Goal: Task Accomplishment & Management: Complete application form

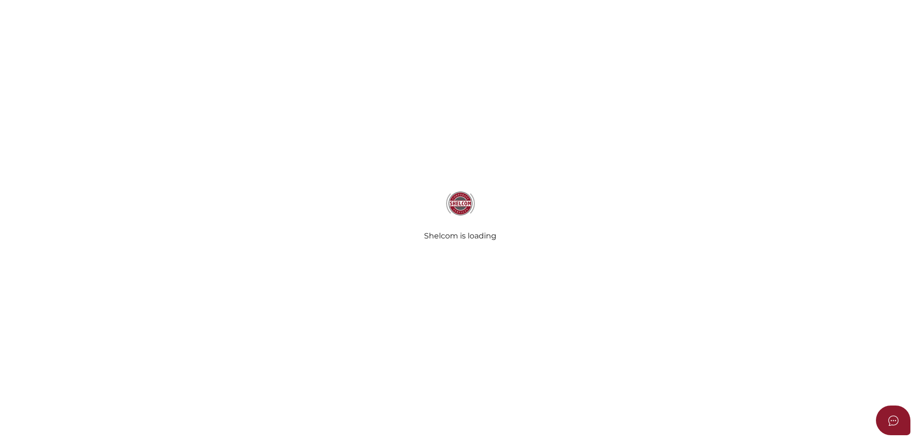
select select
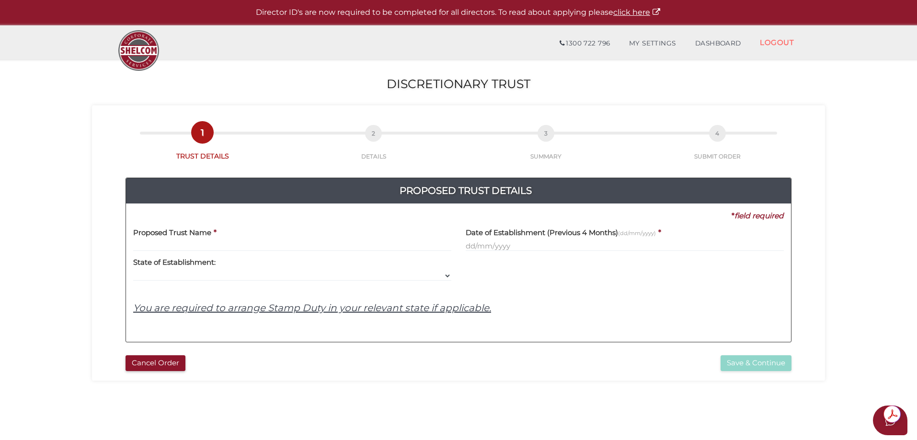
click at [241, 230] on div "Proposed Trust Name *" at bounding box center [292, 236] width 318 height 30
click at [237, 241] on input "text" at bounding box center [292, 246] width 318 height 11
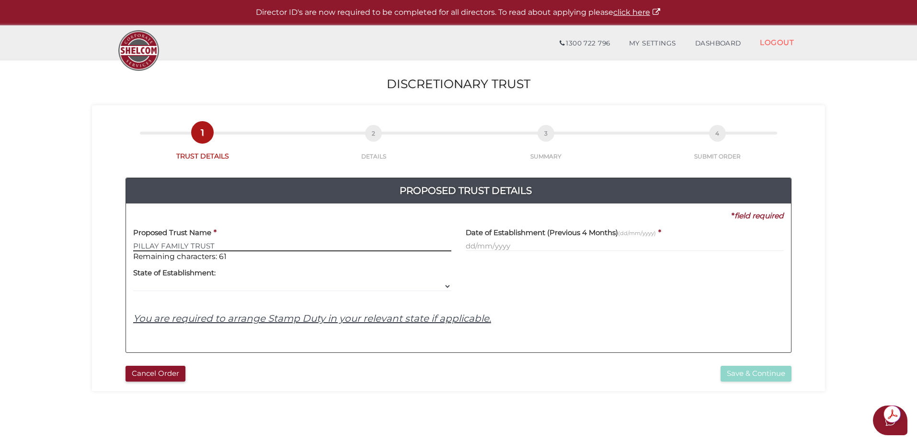
type input "PILLAY FAMILY TRUST"
click at [472, 246] on input "text" at bounding box center [625, 246] width 318 height 11
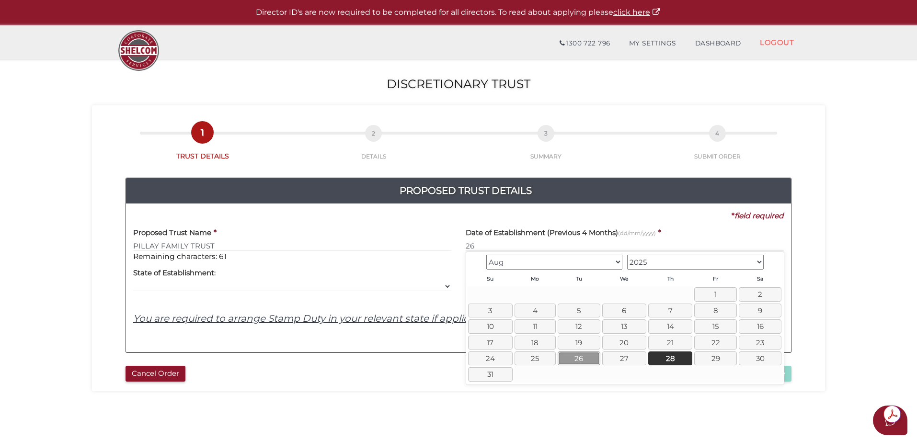
click at [589, 362] on link "26" at bounding box center [578, 359] width 43 height 14
type input "26/08/2025"
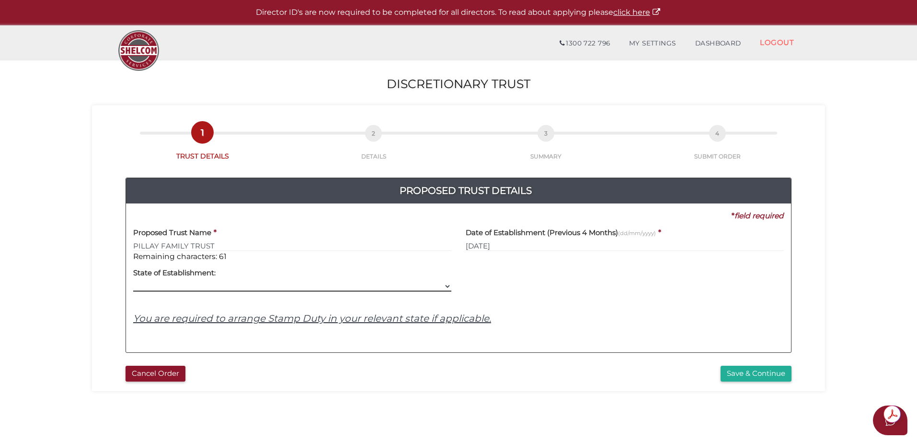
click at [299, 290] on select "VIC ACT NSW NT QLD TAS WA SA" at bounding box center [292, 286] width 318 height 11
select select "VIC"
click at [133, 281] on select "VIC ACT NSW NT QLD TAS WA SA" at bounding box center [292, 286] width 318 height 11
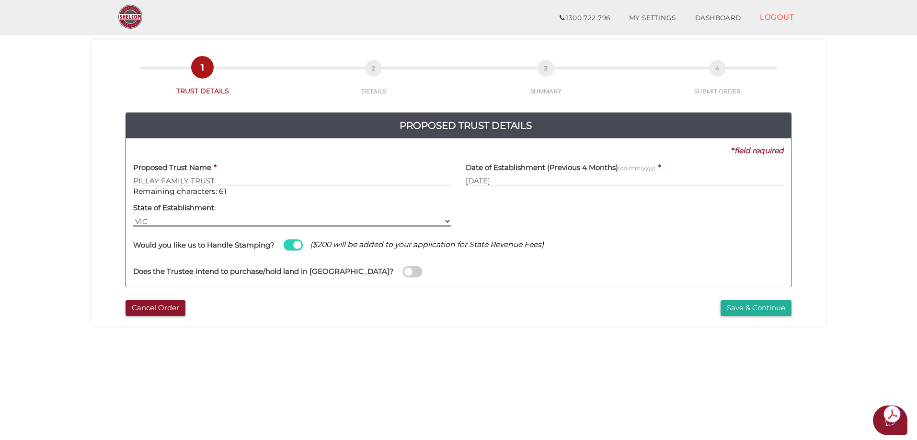
scroll to position [48, 0]
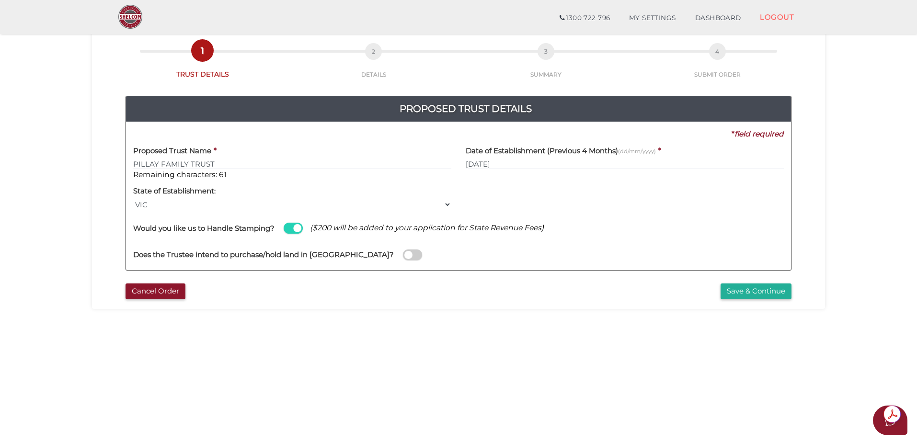
click at [403, 256] on span at bounding box center [412, 255] width 19 height 11
click at [0, 0] on input "checkbox" at bounding box center [0, 0] width 0 height 0
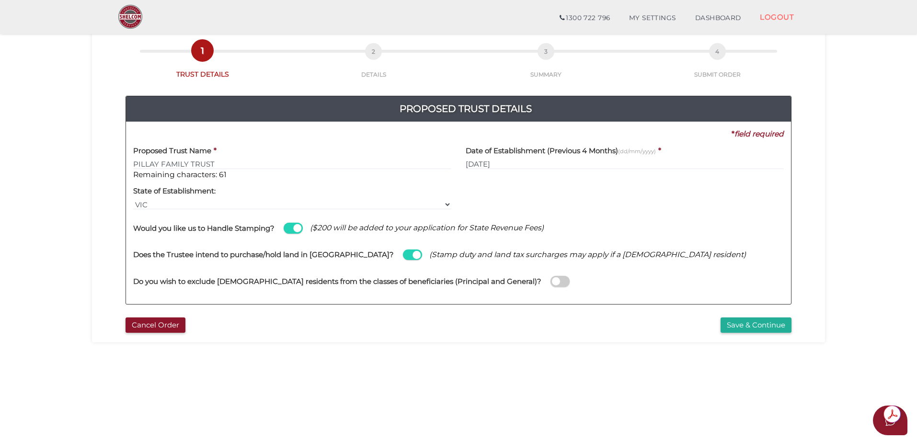
click at [403, 255] on span at bounding box center [412, 255] width 19 height 11
click at [0, 0] on input "checkbox" at bounding box center [0, 0] width 0 height 0
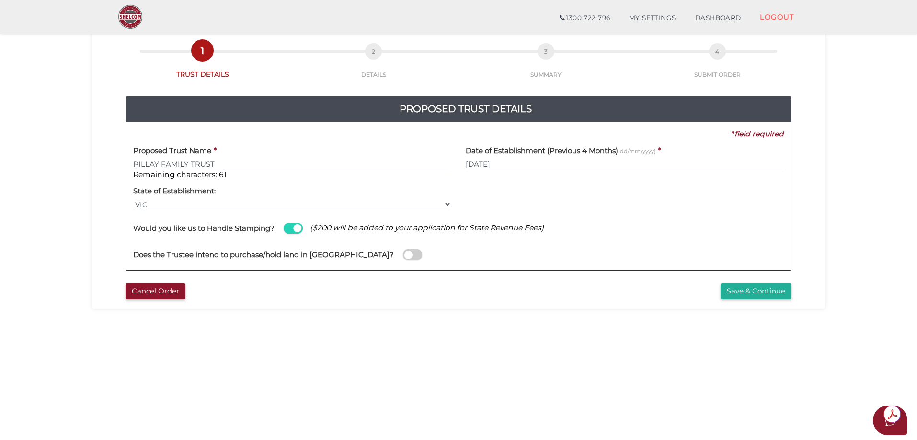
click at [403, 256] on span at bounding box center [412, 255] width 19 height 11
click at [0, 0] on input "checkbox" at bounding box center [0, 0] width 0 height 0
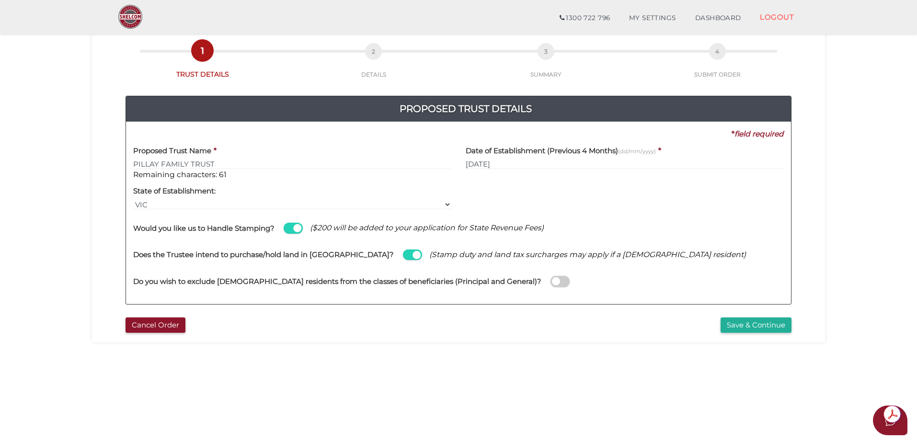
click at [403, 256] on span at bounding box center [412, 255] width 19 height 11
click at [0, 0] on input "checkbox" at bounding box center [0, 0] width 0 height 0
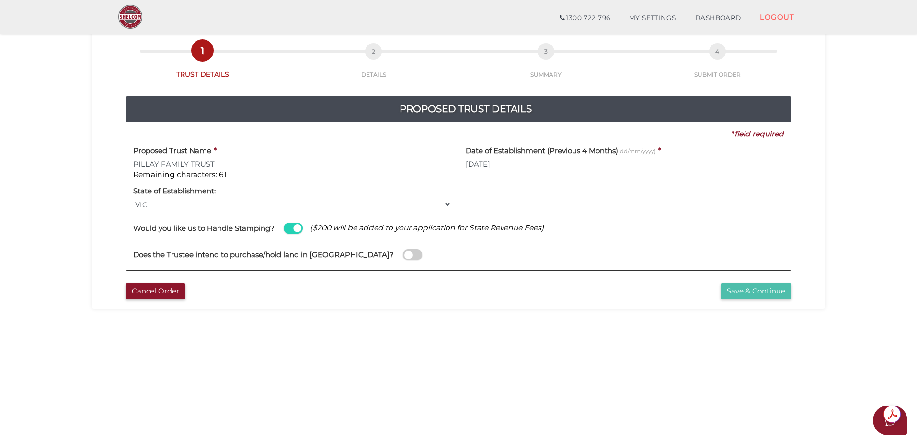
click at [738, 294] on button "Save & Continue" at bounding box center [755, 292] width 71 height 16
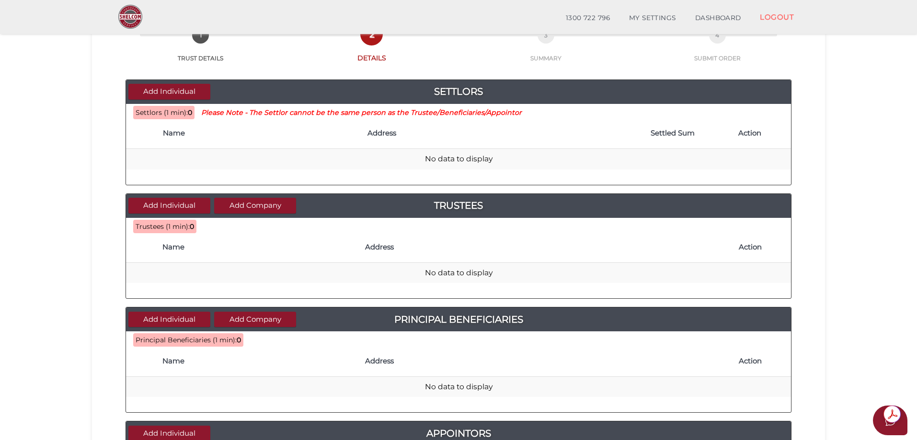
scroll to position [48, 0]
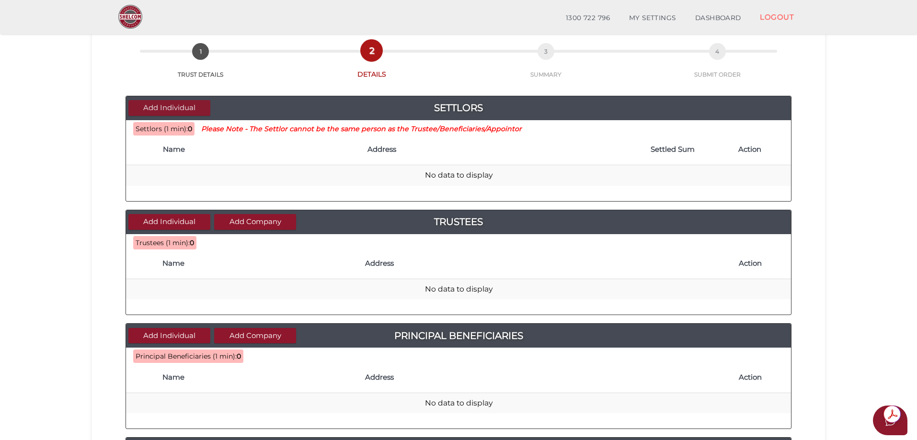
click at [174, 107] on button "Add Individual" at bounding box center [169, 108] width 82 height 16
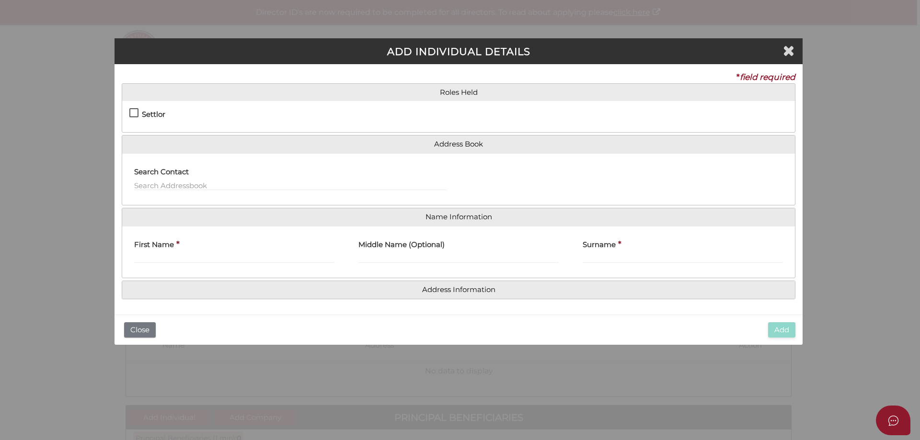
click at [134, 116] on label "Settlor" at bounding box center [147, 117] width 36 height 12
checkbox input "true"
type input "10"
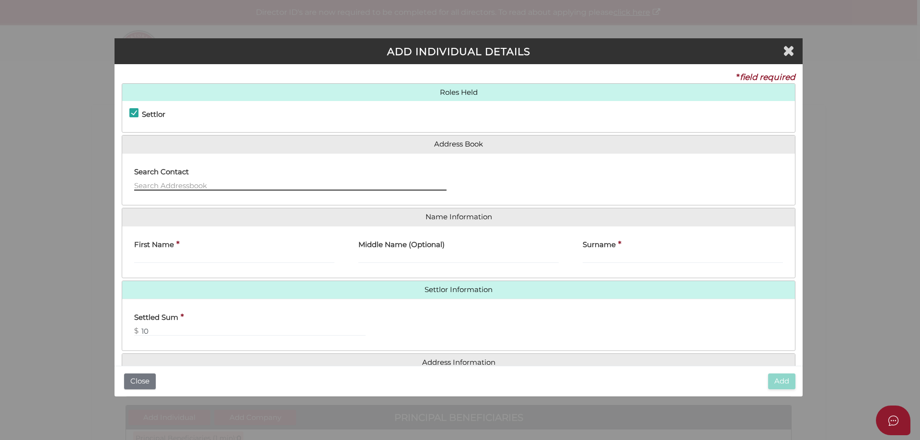
click at [276, 189] on input "text" at bounding box center [290, 185] width 312 height 11
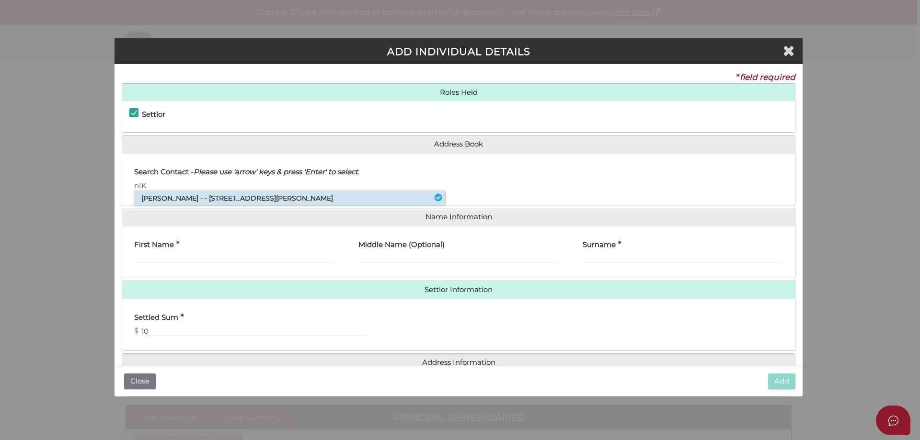
click at [279, 199] on li "Nikolaos Diakokolios - - 484 Graham Street, Port Melbourne, VIC, 3207" at bounding box center [289, 198] width 311 height 14
type input "Nikolaos"
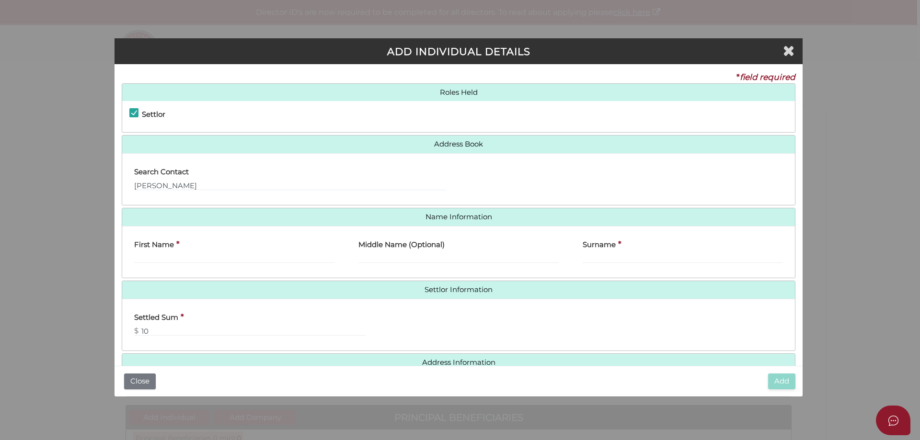
type input "Nikolaos"
type input "Diakokolios"
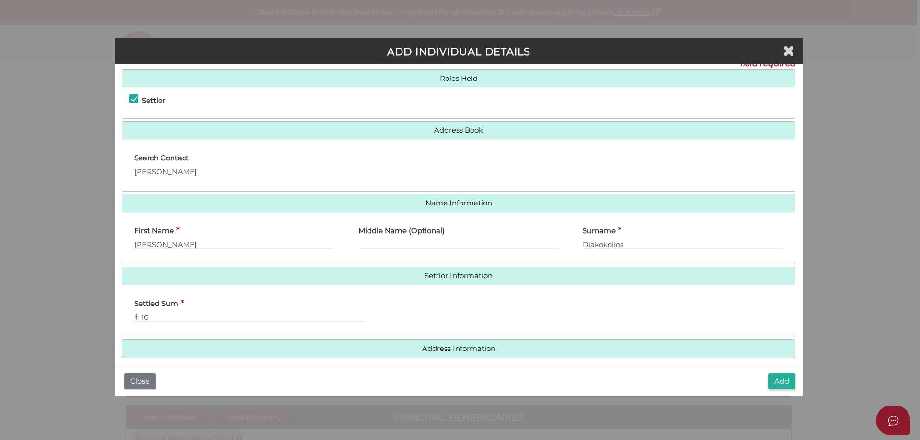
scroll to position [22, 0]
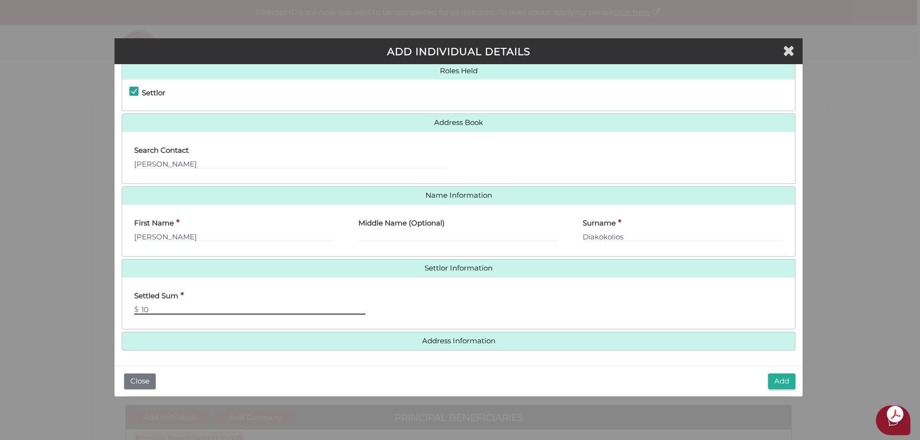
click at [183, 307] on input "10" at bounding box center [249, 309] width 231 height 11
type input "1"
type input "20"
click at [452, 239] on input "Middle Name (Optional)" at bounding box center [458, 236] width 200 height 11
click at [466, 334] on h4 "Address Information" at bounding box center [458, 341] width 672 height 18
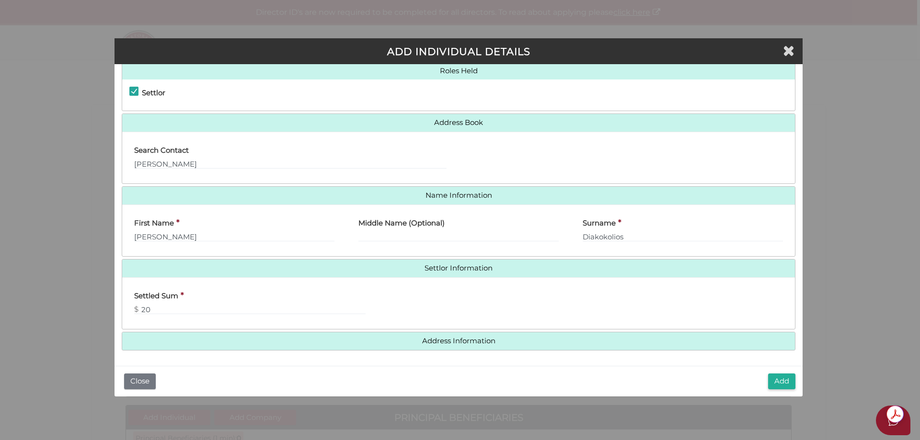
click at [321, 303] on div "Settled Sum * $ 20" at bounding box center [246, 300] width 224 height 30
click at [208, 304] on div "Settled Sum * $ 20" at bounding box center [246, 300] width 224 height 30
click at [500, 346] on h4 "Address Information" at bounding box center [458, 341] width 672 height 18
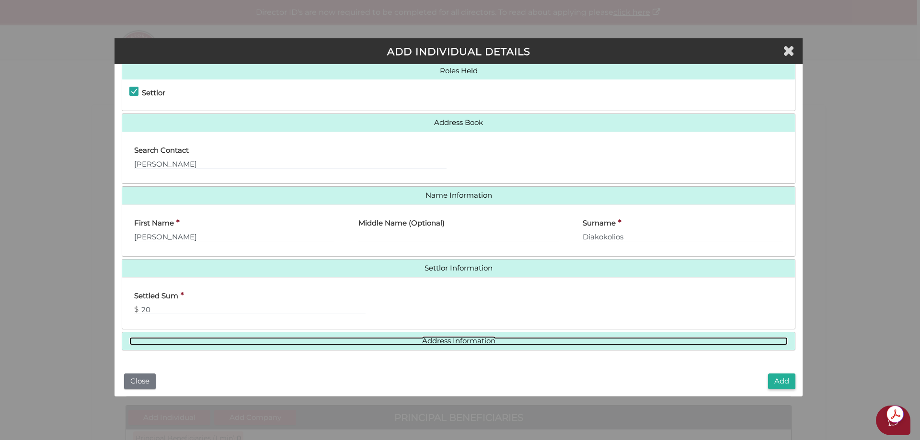
click at [451, 340] on link "Address Information" at bounding box center [458, 341] width 658 height 8
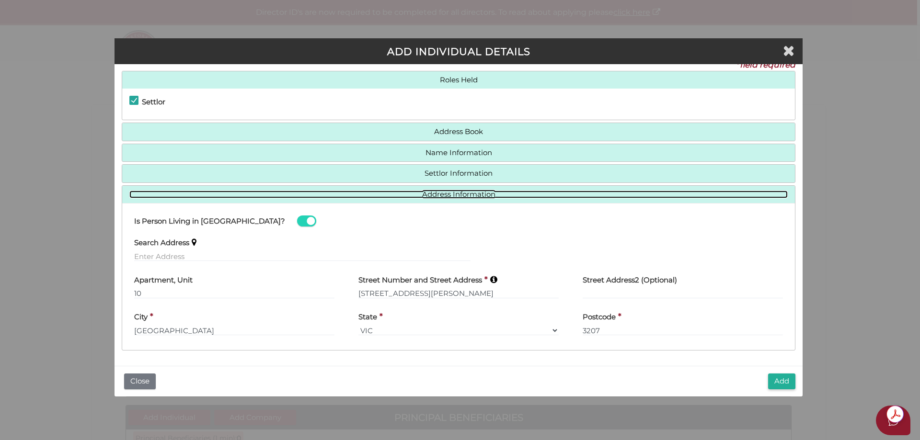
scroll to position [12, 0]
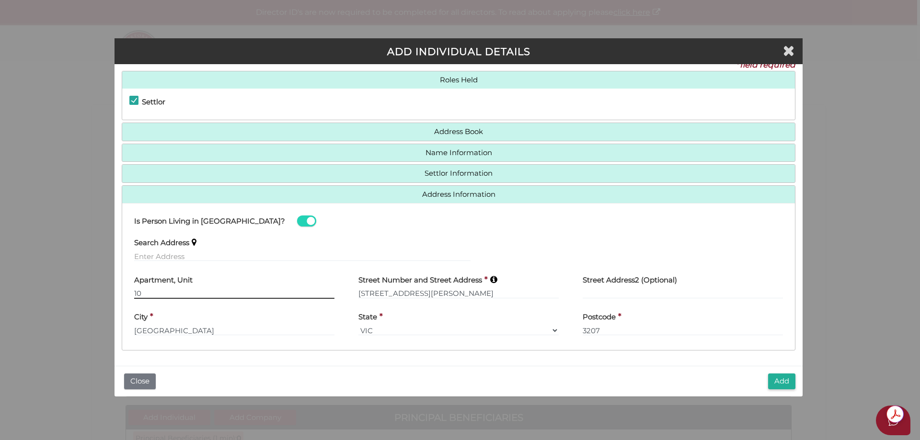
drag, startPoint x: 195, startPoint y: 294, endPoint x: 92, endPoint y: 288, distance: 102.7
click at [92, 288] on div "ADD INDIVIDUAL DETAILS * field required Roles Held Settlor Trustee Principal Be…" at bounding box center [460, 220] width 920 height 440
drag, startPoint x: 418, startPoint y: 287, endPoint x: 353, endPoint y: 282, distance: 64.4
click at [353, 282] on div "Street Number and Street Address * 484 Graham Street" at bounding box center [458, 287] width 224 height 37
type input "6 Sandford Close"
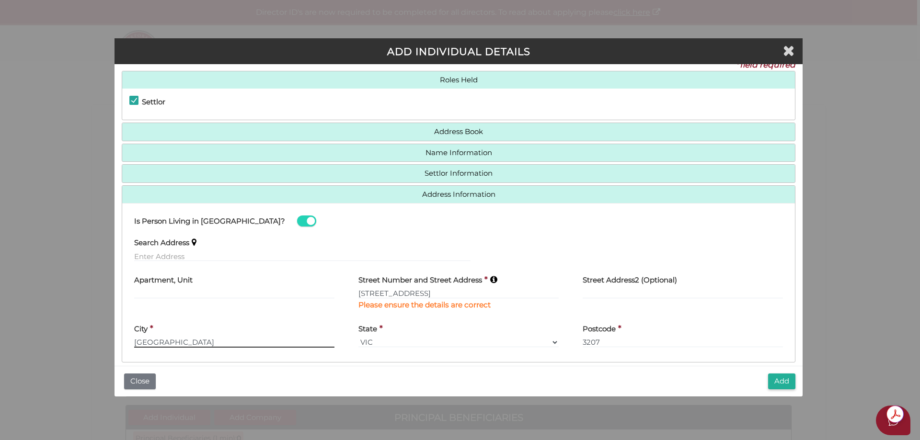
drag, startPoint x: 213, startPoint y: 330, endPoint x: 90, endPoint y: 319, distance: 124.0
click at [90, 319] on div "ADD INDIVIDUAL DETAILS * field required Roles Held Settlor Trustee Principal Be…" at bounding box center [460, 220] width 920 height 440
type input "Rowville"
click at [607, 337] on input "3207" at bounding box center [682, 342] width 200 height 11
drag, startPoint x: 604, startPoint y: 337, endPoint x: 575, endPoint y: 338, distance: 28.7
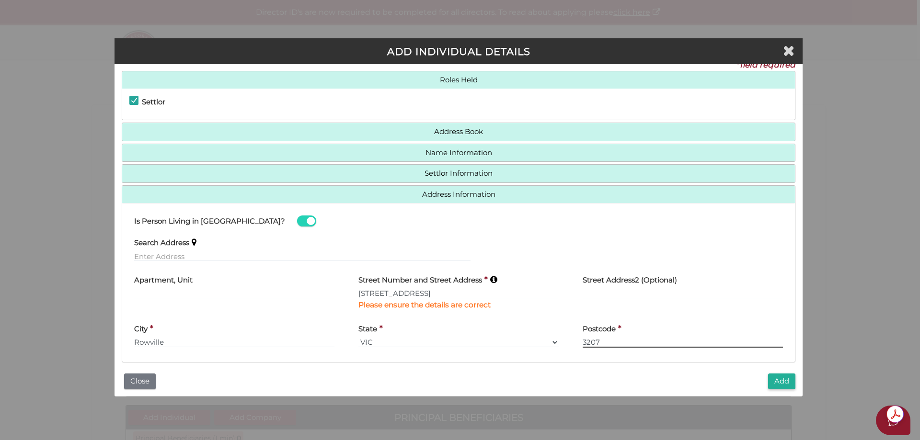
click at [575, 338] on div "Postcode * 3207" at bounding box center [682, 336] width 224 height 37
type input "3178"
click at [607, 288] on label "Street Address2 (Optional)" at bounding box center [629, 279] width 94 height 20
click at [600, 291] on input "text" at bounding box center [682, 293] width 200 height 11
click at [246, 290] on input "text" at bounding box center [234, 293] width 200 height 11
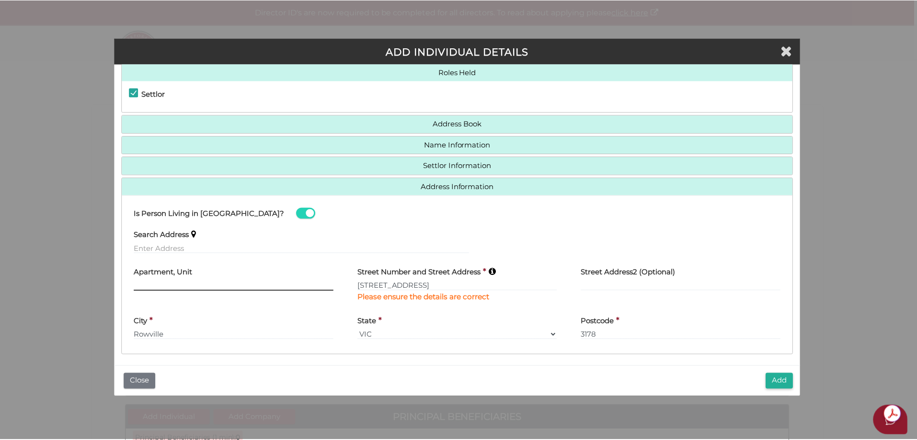
scroll to position [24, 0]
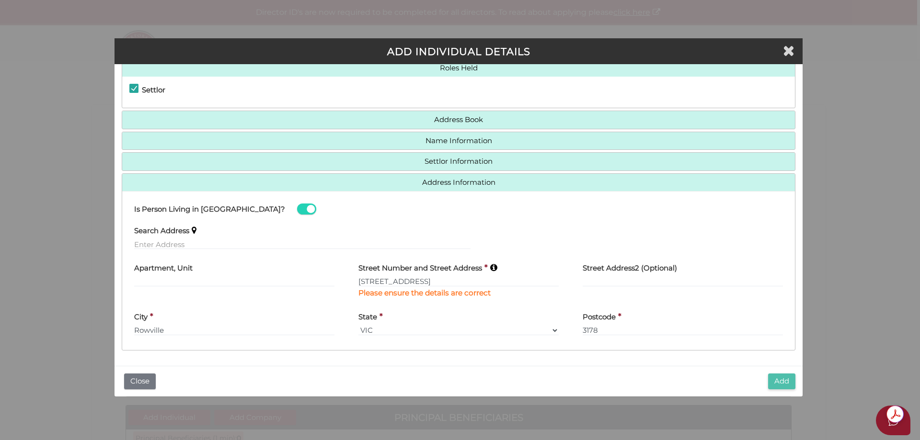
click at [778, 382] on button "Add" at bounding box center [781, 382] width 27 height 16
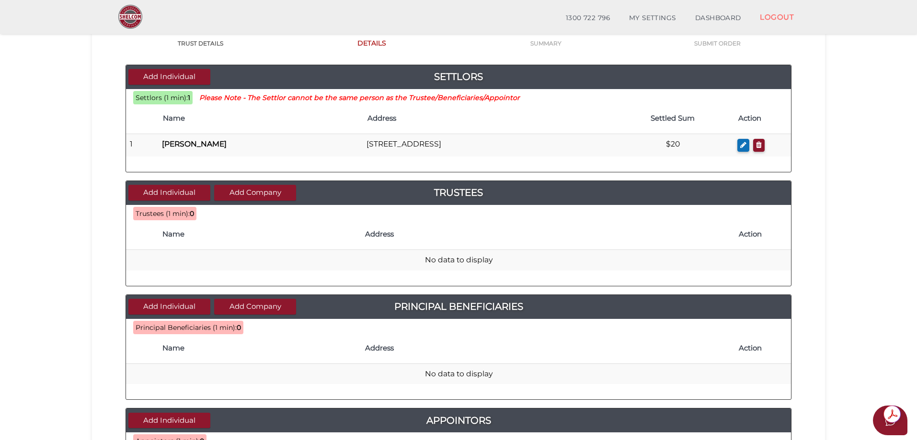
scroll to position [96, 0]
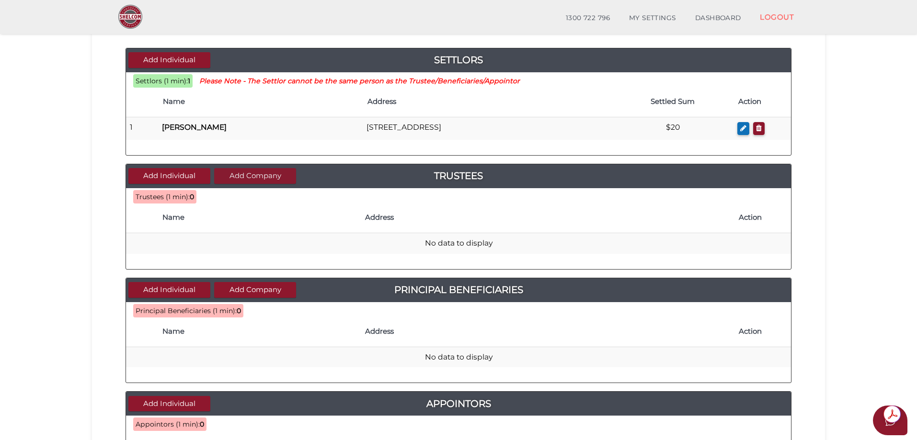
click at [239, 174] on button "Add Company" at bounding box center [255, 176] width 82 height 16
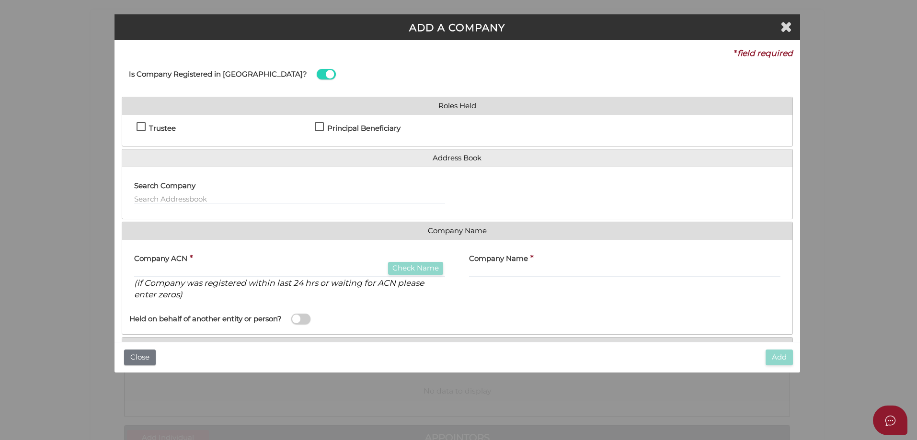
scroll to position [0, 0]
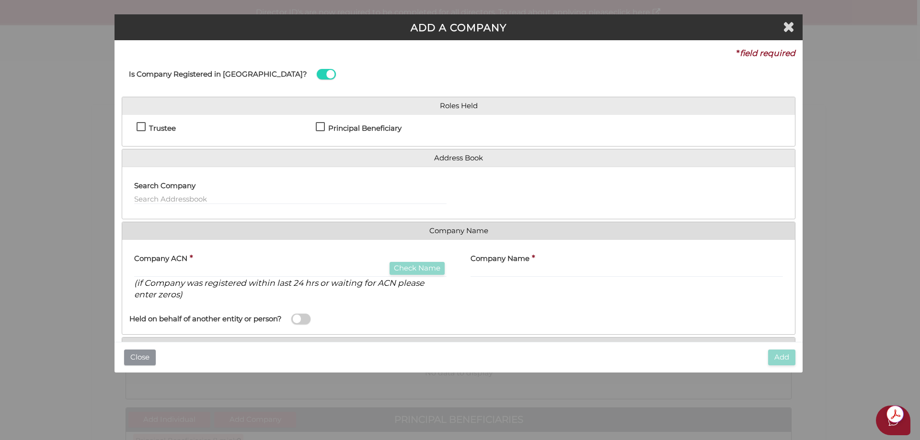
click at [144, 358] on button "Close" at bounding box center [140, 358] width 32 height 16
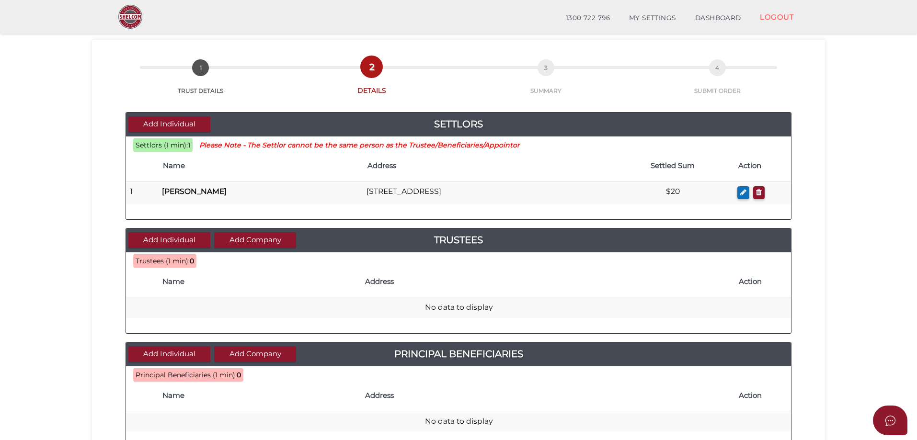
scroll to position [50, 0]
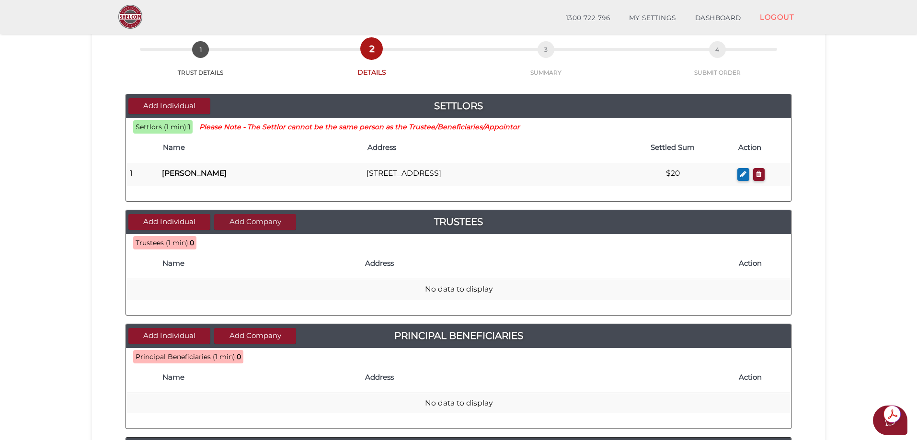
click at [246, 216] on button "Add Company" at bounding box center [255, 222] width 82 height 16
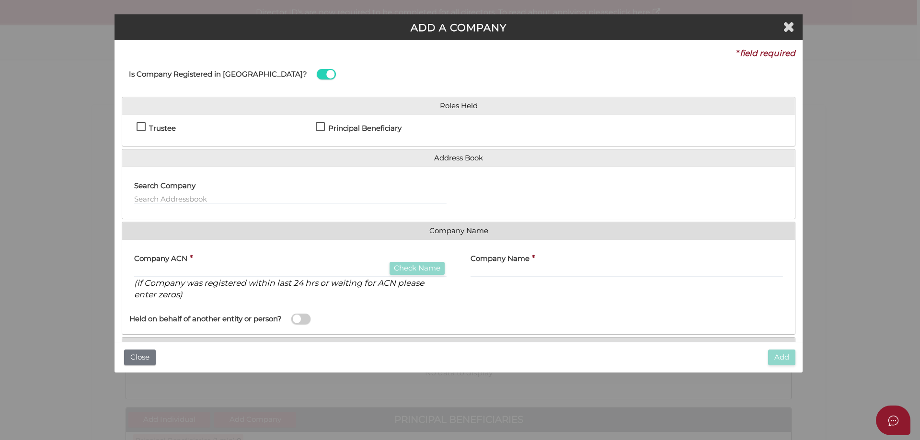
click at [142, 126] on label "Trustee" at bounding box center [155, 131] width 39 height 12
checkbox input "true"
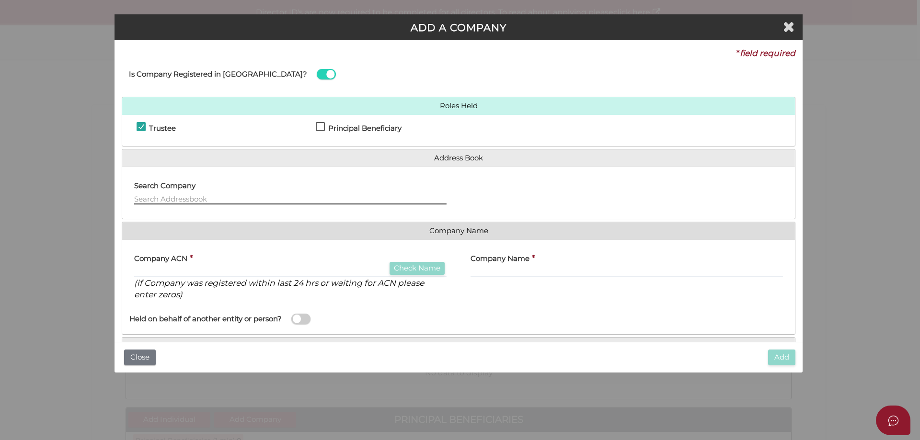
click at [233, 198] on input "text" at bounding box center [290, 199] width 312 height 11
paste input "ACP FABRICATION & WELDING PTY LTD"
type input "ACP FABRICATION & WELDING PTY LTD"
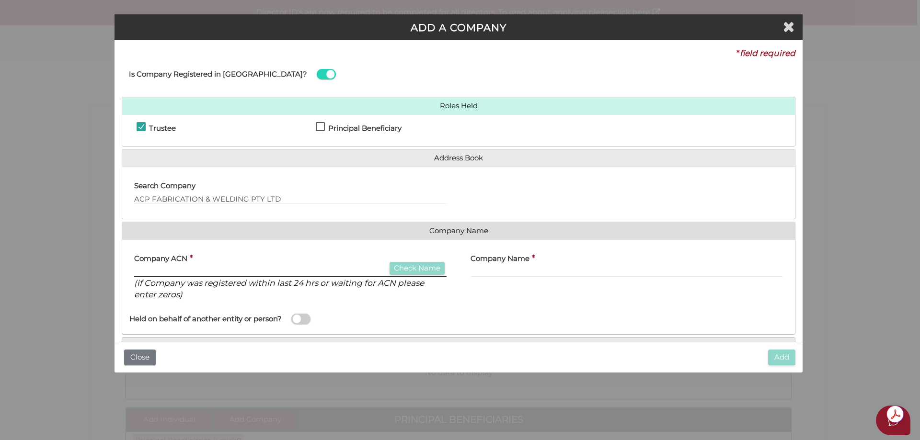
click at [220, 267] on input "text" at bounding box center [290, 272] width 312 height 11
drag, startPoint x: 191, startPoint y: 261, endPoint x: 184, endPoint y: 269, distance: 10.9
click at [191, 261] on b "*" at bounding box center [191, 258] width 3 height 10
click at [182, 270] on input "text" at bounding box center [290, 272] width 312 height 11
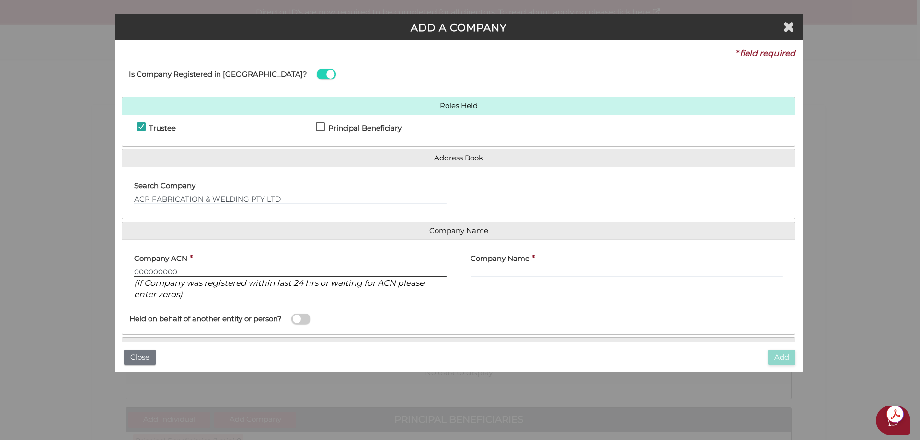
type input "000000000"
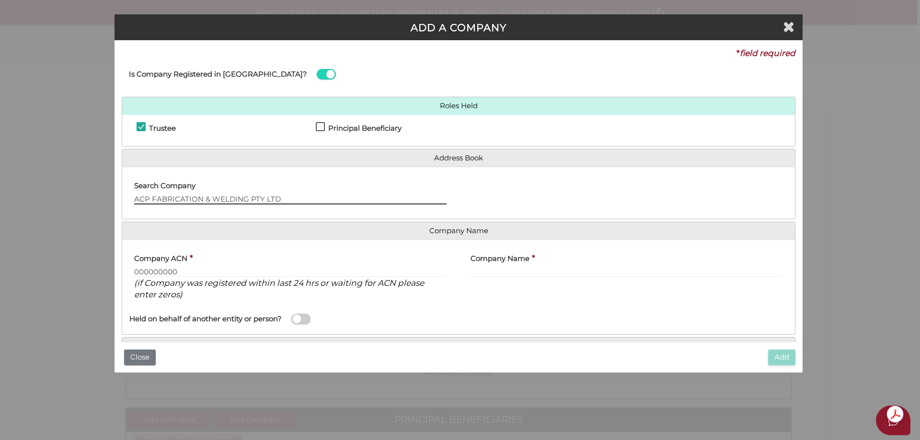
drag, startPoint x: 286, startPoint y: 200, endPoint x: 124, endPoint y: 188, distance: 163.3
click at [124, 188] on div "Search Company ACP FABRICATION & WELDING PTY LTD" at bounding box center [290, 192] width 336 height 37
click at [154, 194] on input "ACP FABRICATION & WELDING PTY LTD" at bounding box center [290, 199] width 312 height 11
drag, startPoint x: 282, startPoint y: 198, endPoint x: 117, endPoint y: 193, distance: 164.8
click at [117, 193] on div "* field required Is Company Registered in Australia? Roles Held Trustee Princip…" at bounding box center [458, 191] width 688 height 302
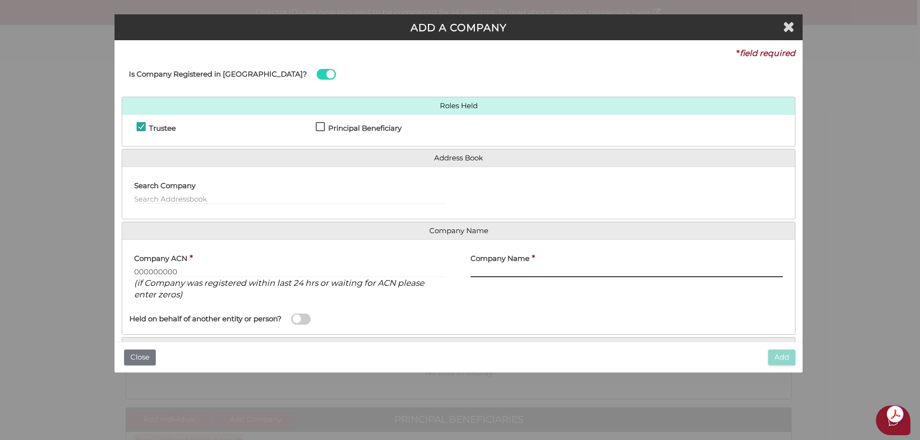
click at [534, 273] on input "text" at bounding box center [626, 272] width 312 height 11
paste input "ACP FABRICATION & WELDING PTY LTD"
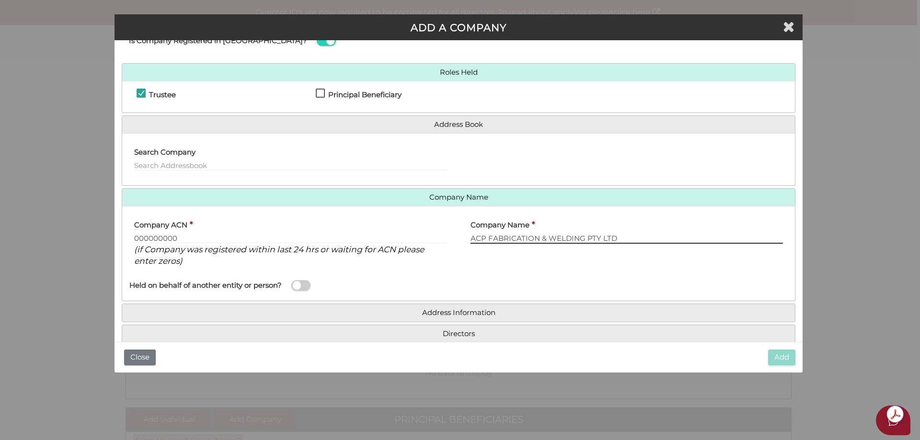
scroll to position [50, 0]
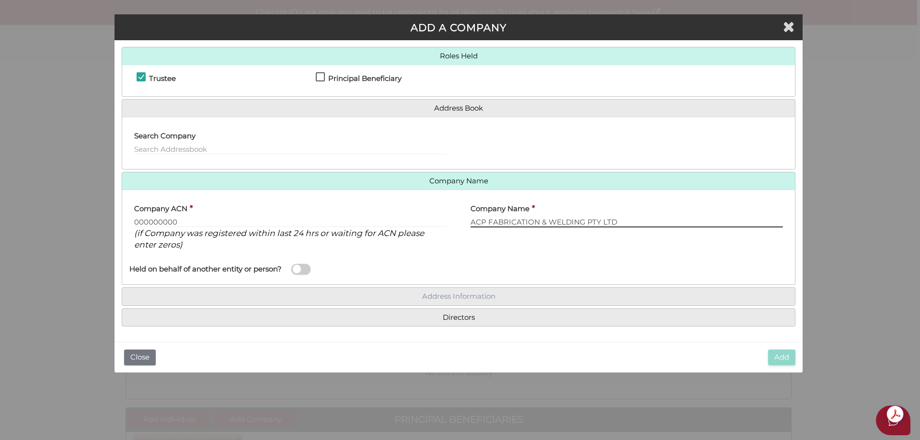
type input "ACP FABRICATION & WELDING PTY LTD"
click at [304, 272] on span at bounding box center [300, 269] width 19 height 11
click at [0, 0] on input "checkbox" at bounding box center [0, 0] width 0 height 0
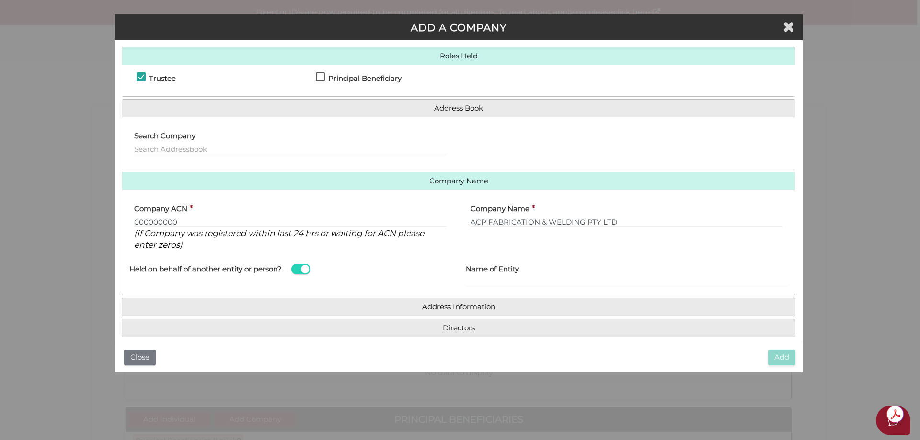
click at [304, 272] on span at bounding box center [300, 269] width 19 height 11
click at [0, 0] on input "checkbox" at bounding box center [0, 0] width 0 height 0
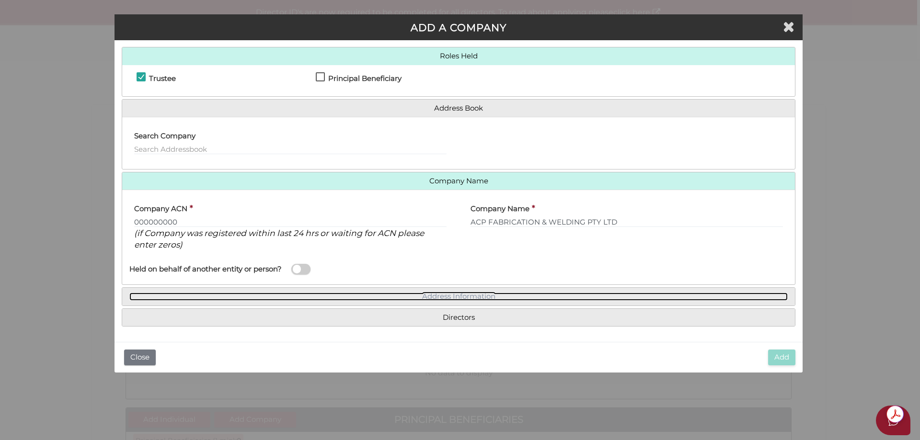
click at [285, 295] on link "Address Information" at bounding box center [458, 297] width 658 height 8
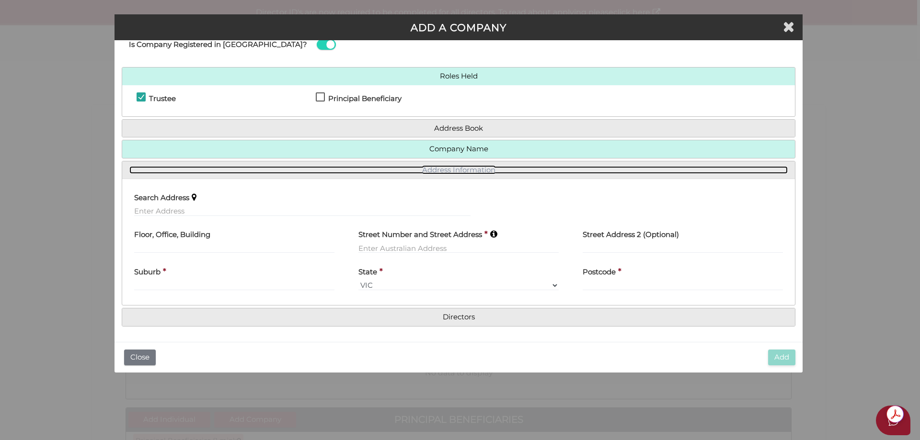
scroll to position [29, 0]
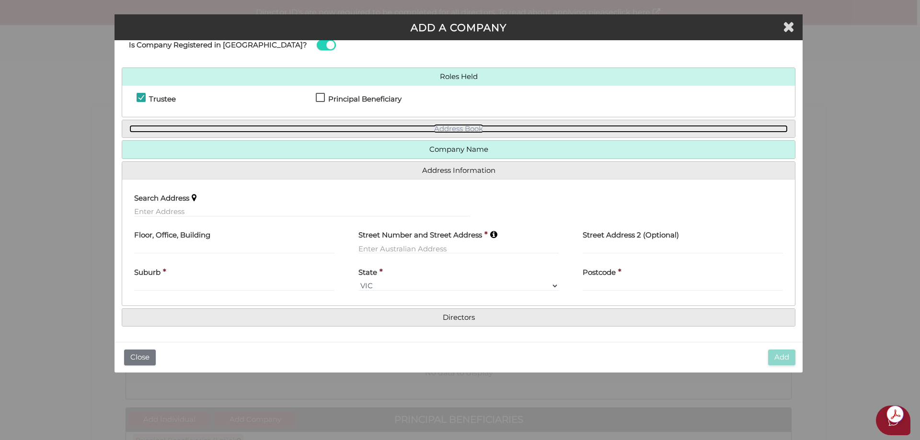
click at [417, 129] on link "Address Book" at bounding box center [458, 129] width 658 height 8
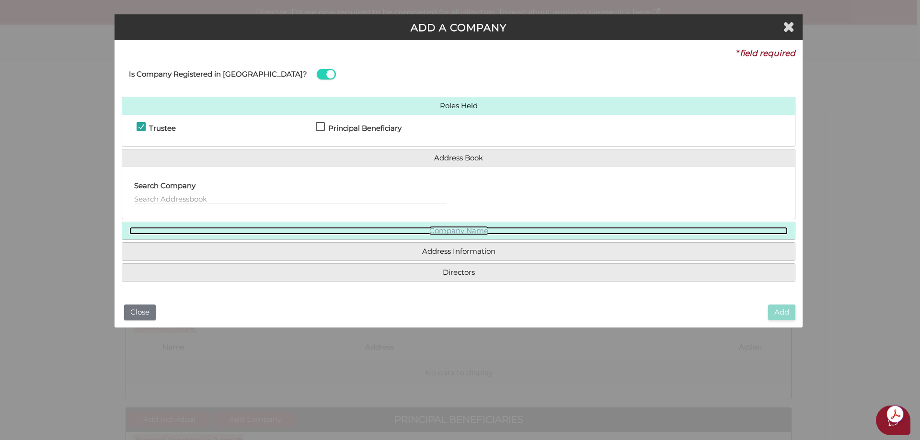
click at [429, 233] on link "Company Name" at bounding box center [458, 231] width 658 height 8
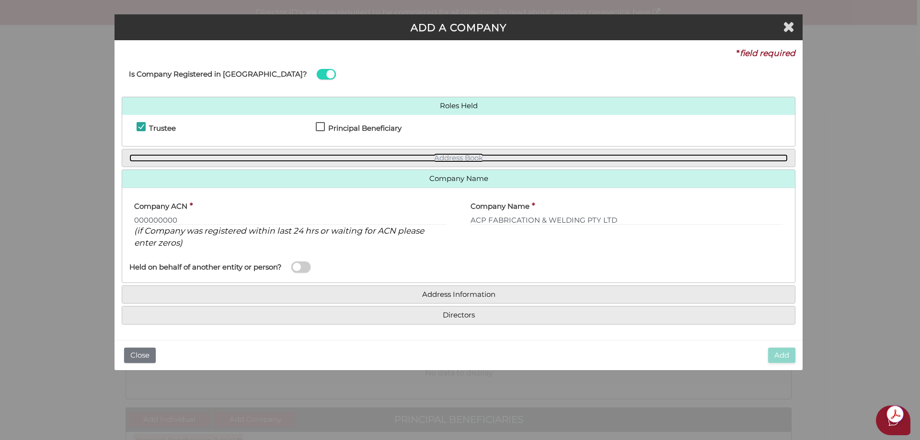
click at [329, 157] on link "Address Book" at bounding box center [458, 158] width 658 height 8
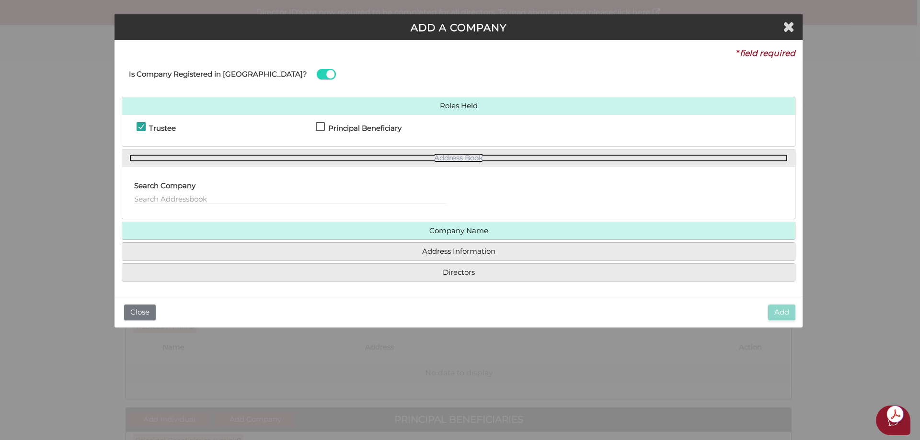
click at [332, 158] on link "Address Book" at bounding box center [458, 158] width 658 height 8
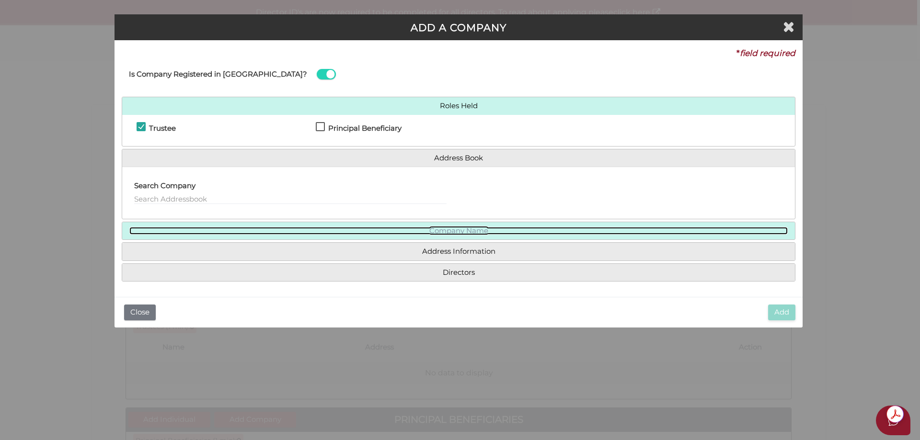
click at [346, 229] on link "Company Name" at bounding box center [458, 231] width 658 height 8
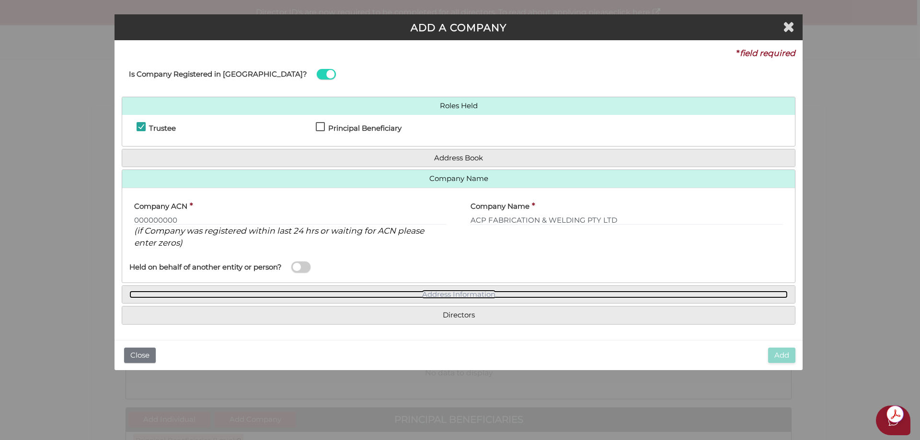
click at [264, 297] on link "Address Information" at bounding box center [458, 295] width 658 height 8
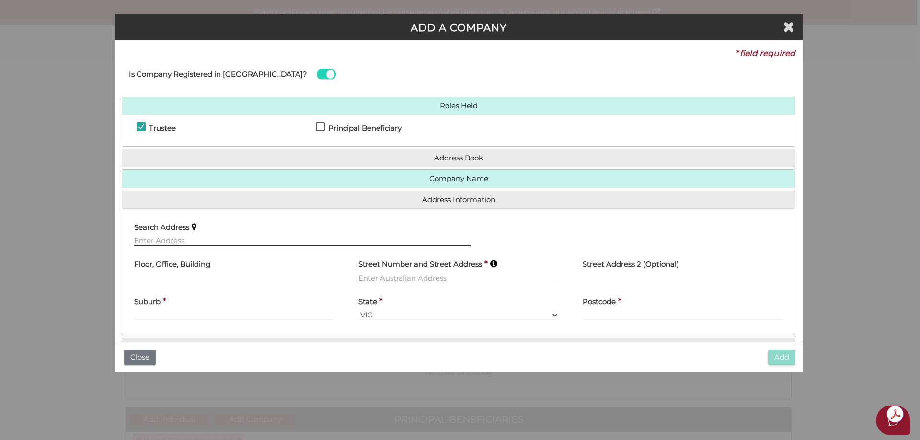
click at [232, 245] on input "text" at bounding box center [302, 241] width 336 height 11
paste input "Mr Amitesh Chandra Pillay 80 Lancers Drive Harkness VIC 3337"
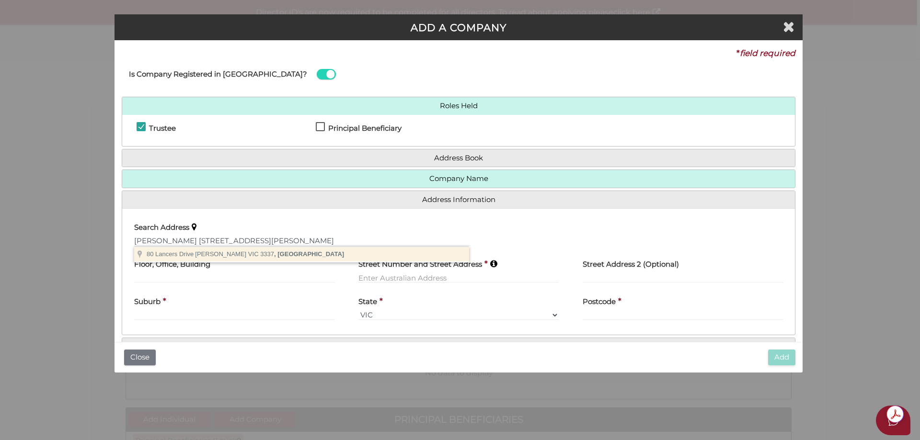
type input "80 Lancers Drive, Harkness VIC 3337, Australia"
type input "80 Lancers Drive"
type input "Harkness"
select select "VIC"
type input "3337"
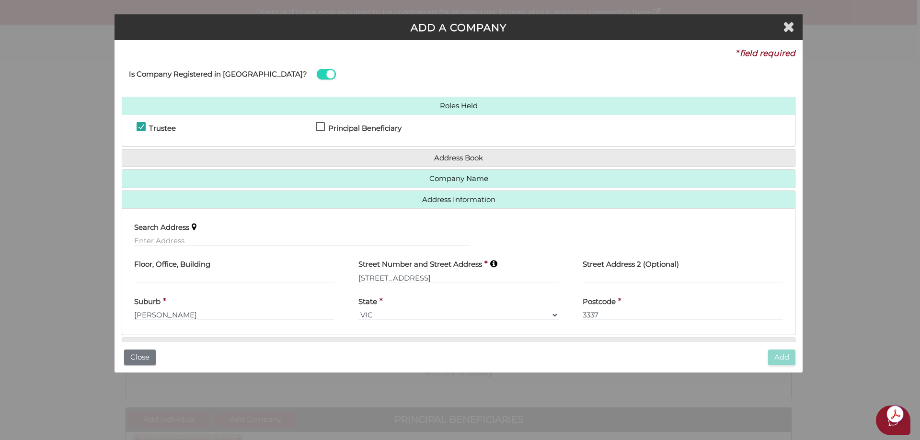
scroll to position [29, 0]
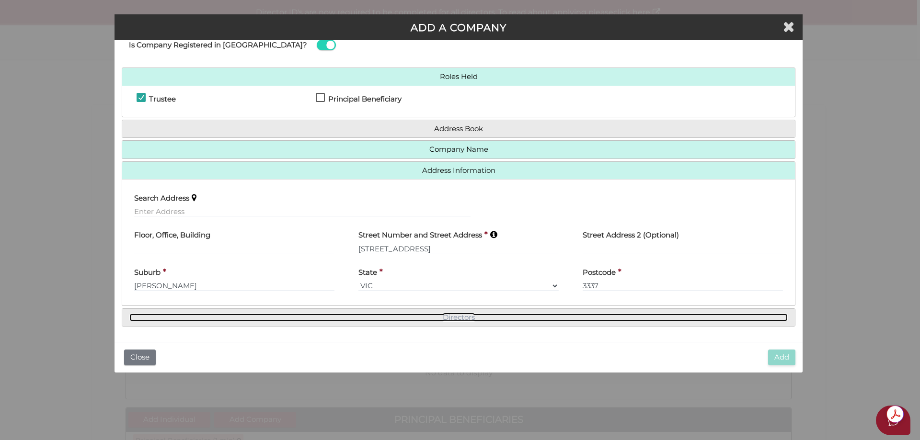
click at [349, 317] on link "Directors" at bounding box center [458, 318] width 658 height 8
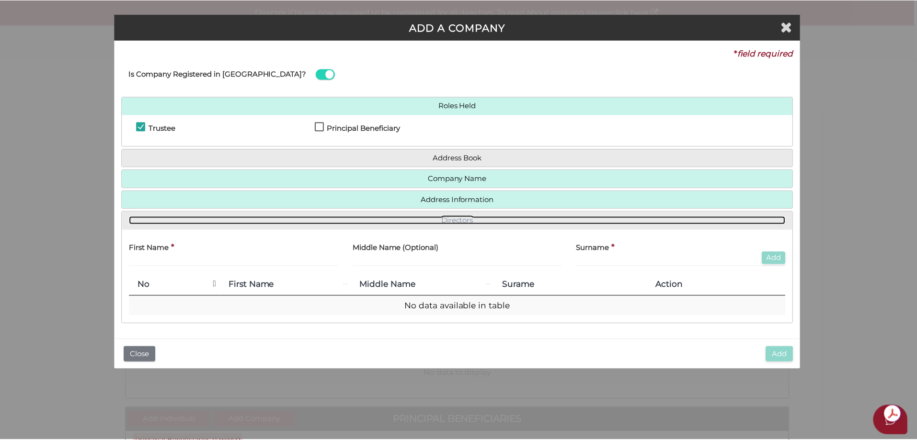
scroll to position [0, 0]
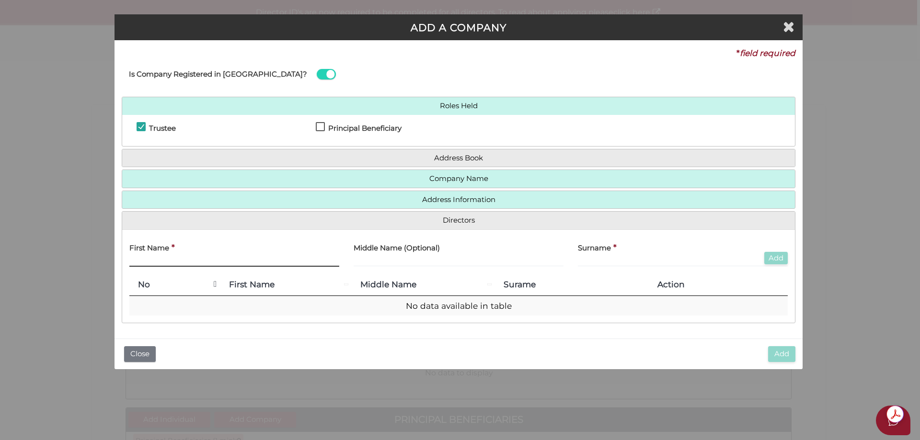
click at [212, 260] on input "text" at bounding box center [234, 261] width 210 height 11
type input "Amitesh"
type input "Chandra"
click at [672, 258] on input "text" at bounding box center [683, 261] width 210 height 11
type input "["
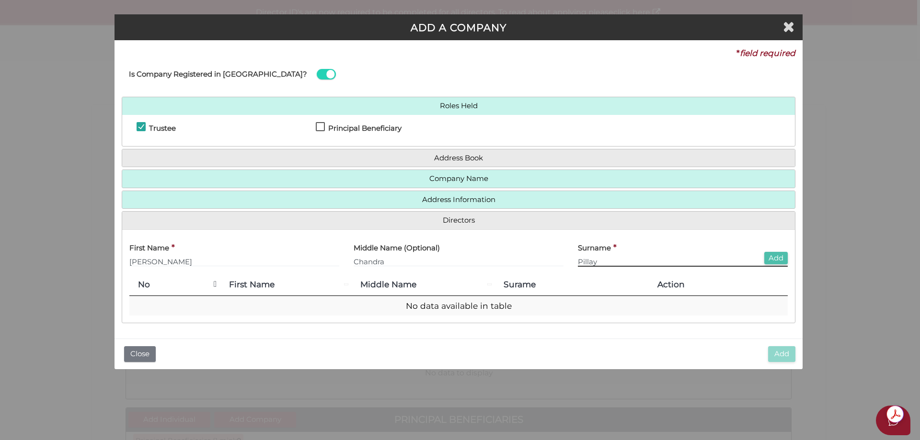
type input "Pillay"
click at [784, 258] on button "Add" at bounding box center [775, 258] width 23 height 13
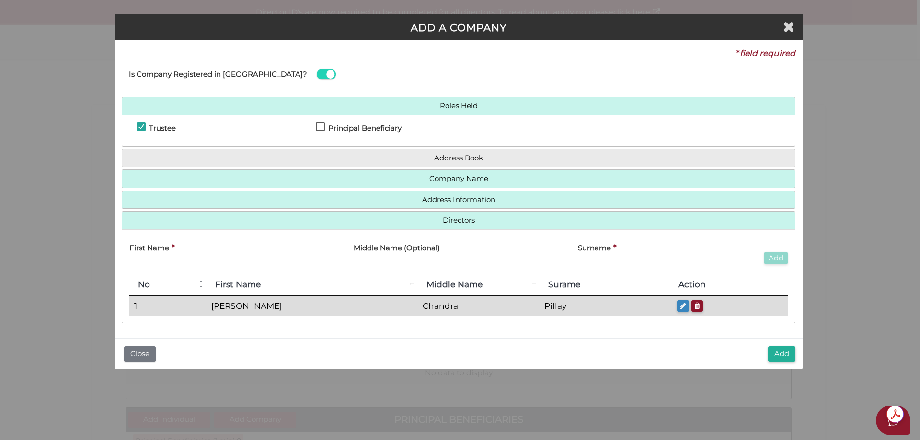
click at [677, 300] on button "button" at bounding box center [683, 306] width 12 height 12
type input "Amitesh"
type input "Chandra"
type input "Pillay"
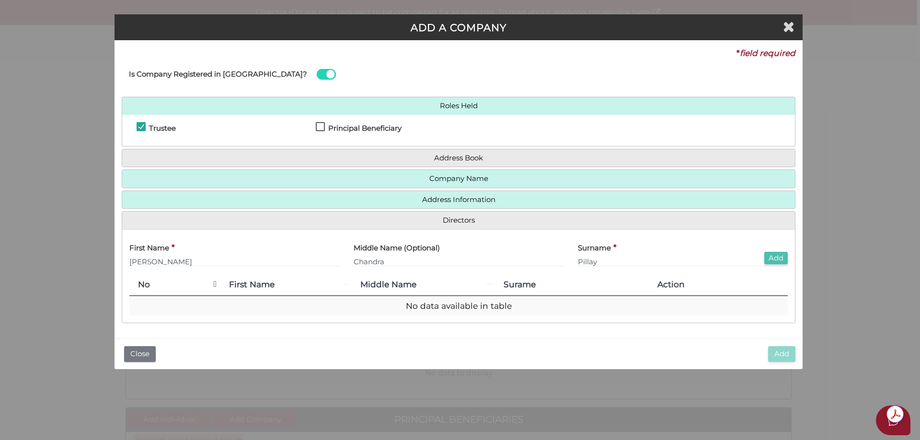
click at [777, 256] on button "Add" at bounding box center [775, 258] width 23 height 13
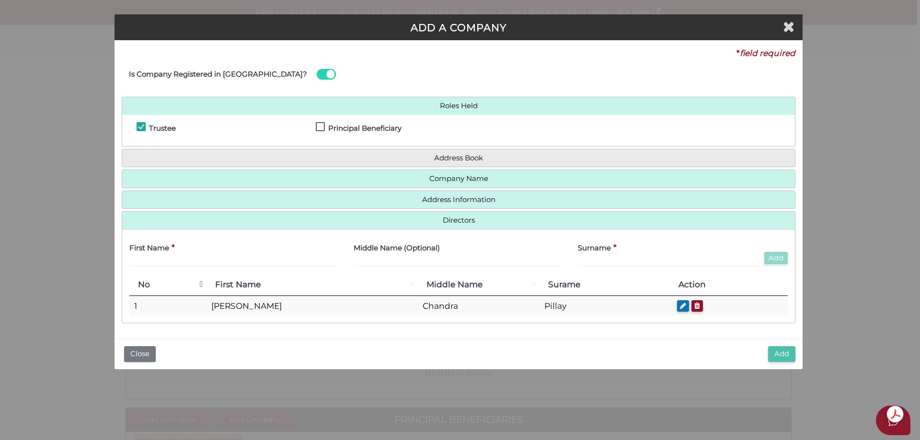
click at [786, 353] on button "Add" at bounding box center [781, 354] width 27 height 16
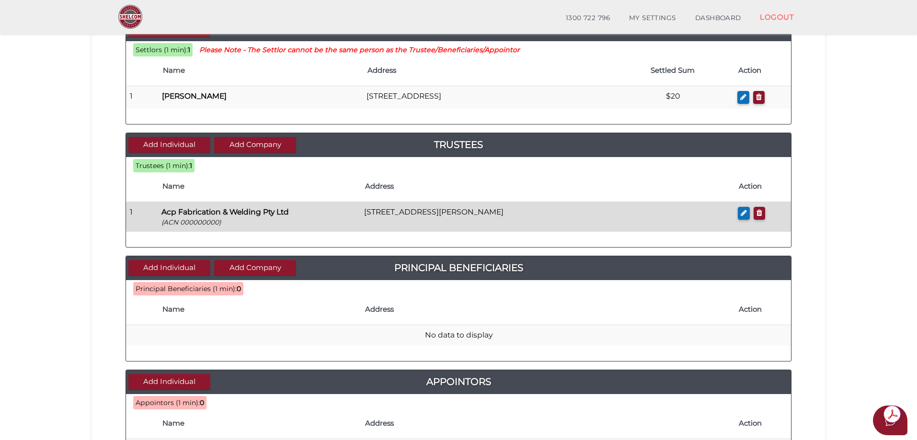
scroll to position [144, 0]
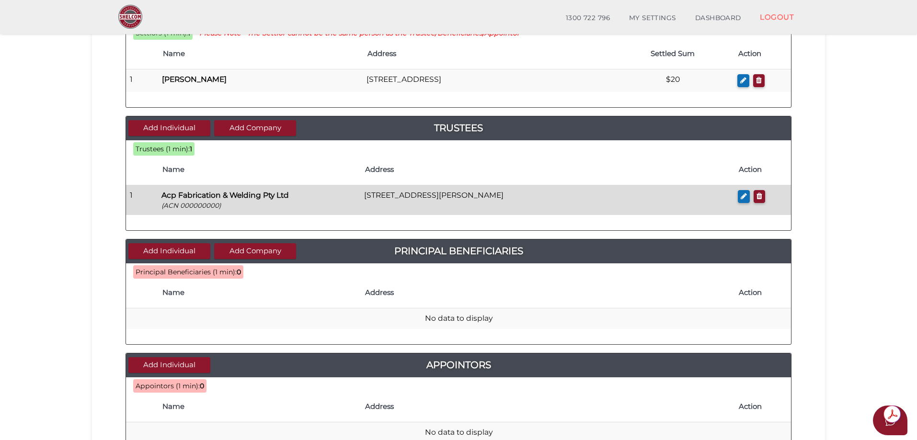
click at [315, 197] on p "Acp Fabrication & Welding Pty Ltd" at bounding box center [258, 195] width 195 height 11
click at [239, 198] on b "Acp Fabrication & Welding Pty Ltd" at bounding box center [224, 195] width 127 height 9
click at [744, 199] on icon "button" at bounding box center [743, 196] width 6 height 7
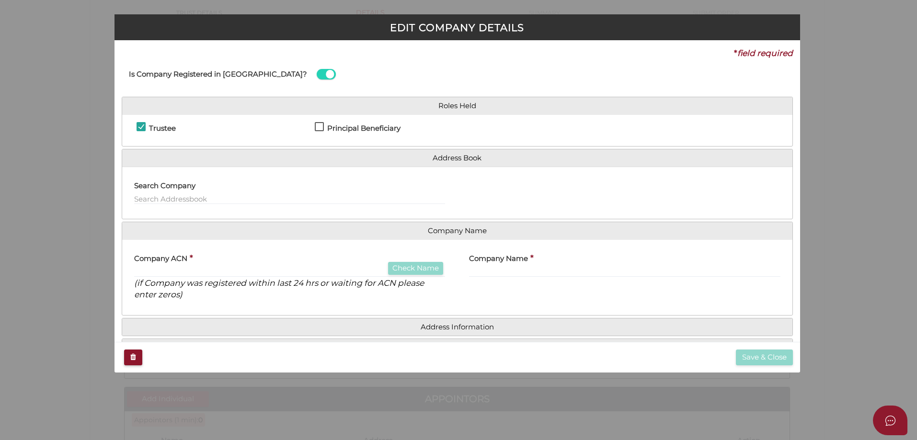
checkbox input "true"
type input "000000000"
type input "Acp Fabrication & Welding Pty Ltd"
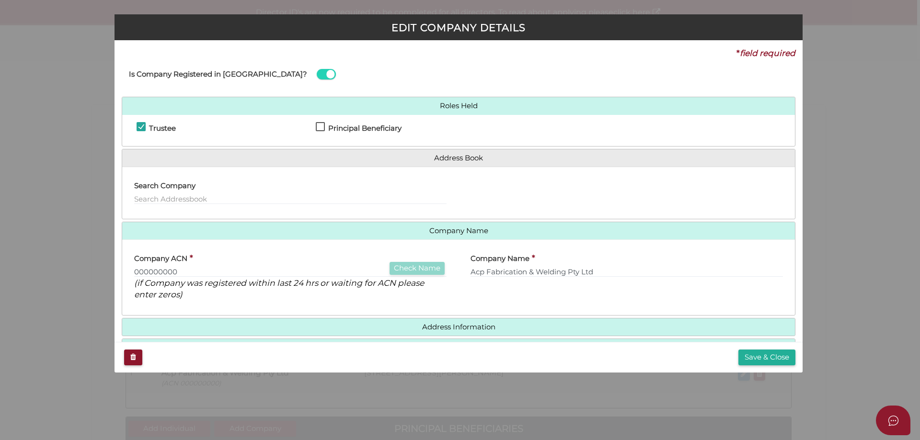
scroll to position [31, 0]
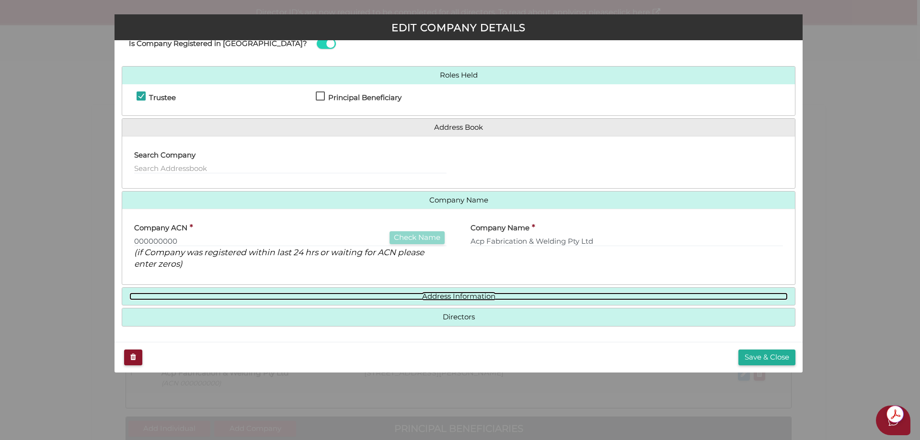
click at [456, 296] on link "Address Information" at bounding box center [458, 297] width 658 height 8
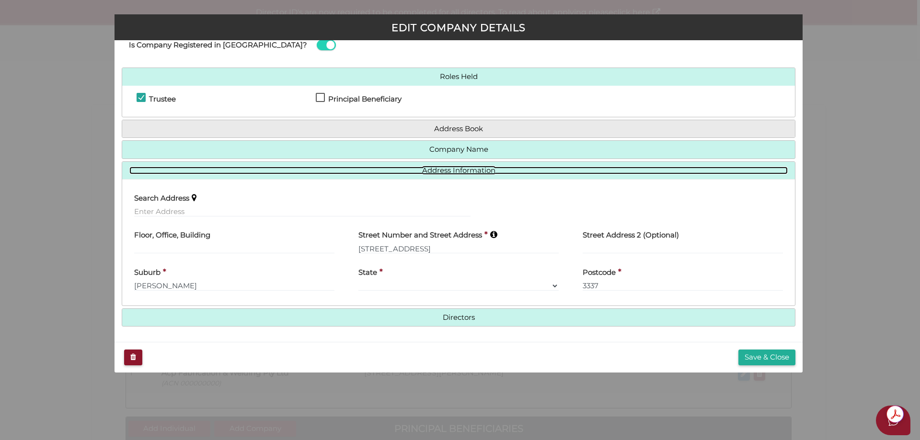
scroll to position [29, 0]
click at [480, 173] on link "Address Information" at bounding box center [458, 171] width 658 height 8
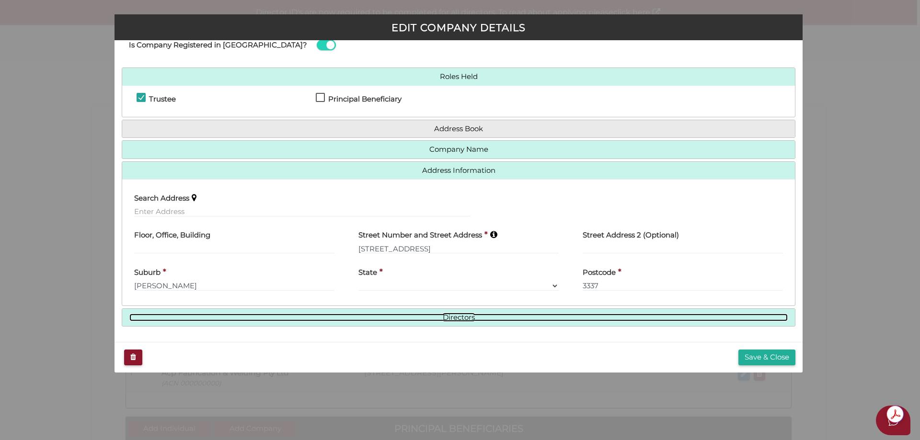
click at [461, 320] on link "Directors" at bounding box center [458, 318] width 658 height 8
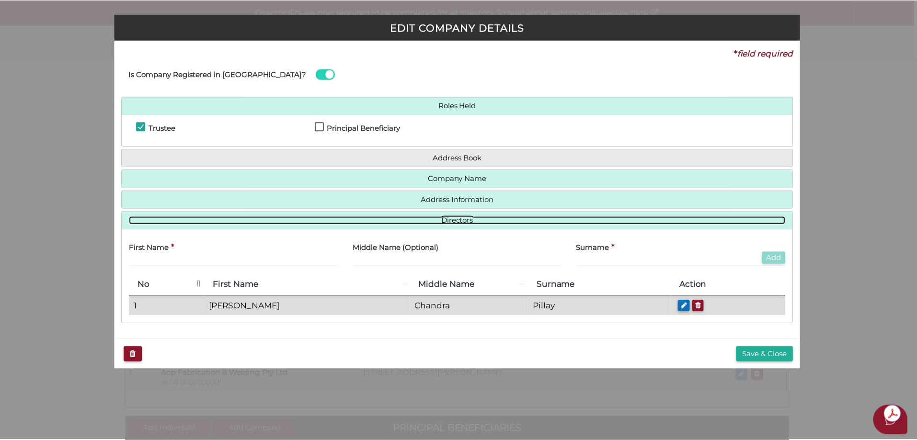
scroll to position [0, 0]
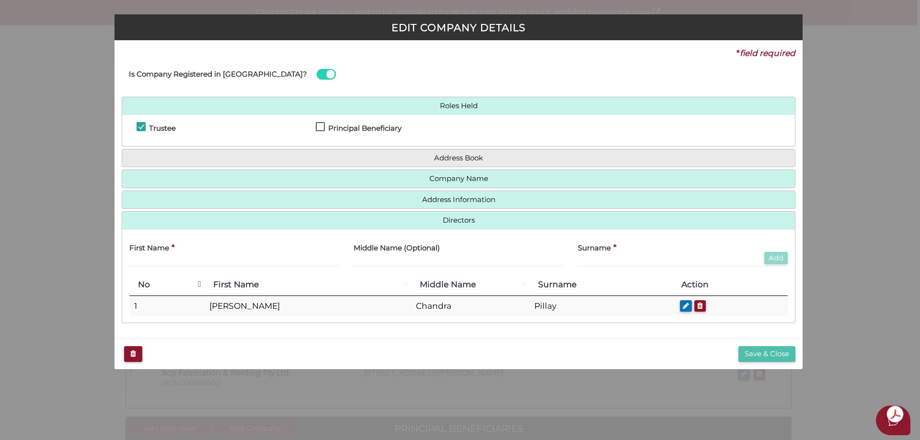
click at [762, 351] on button "Save & Close" at bounding box center [766, 354] width 57 height 16
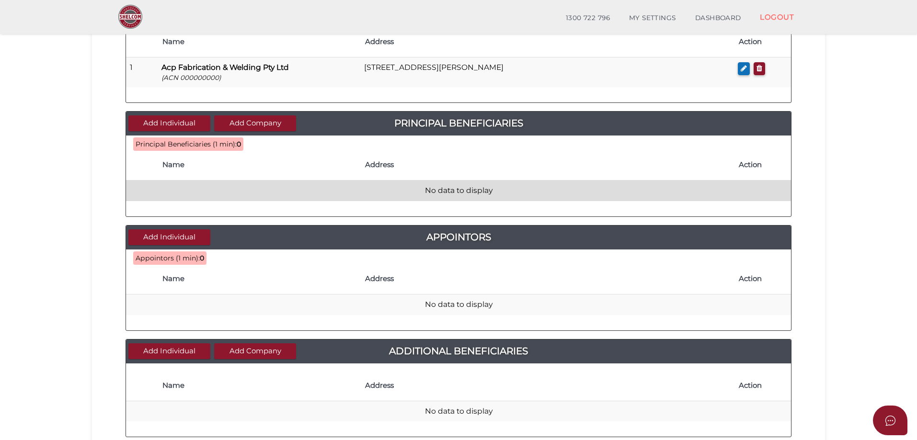
scroll to position [287, 0]
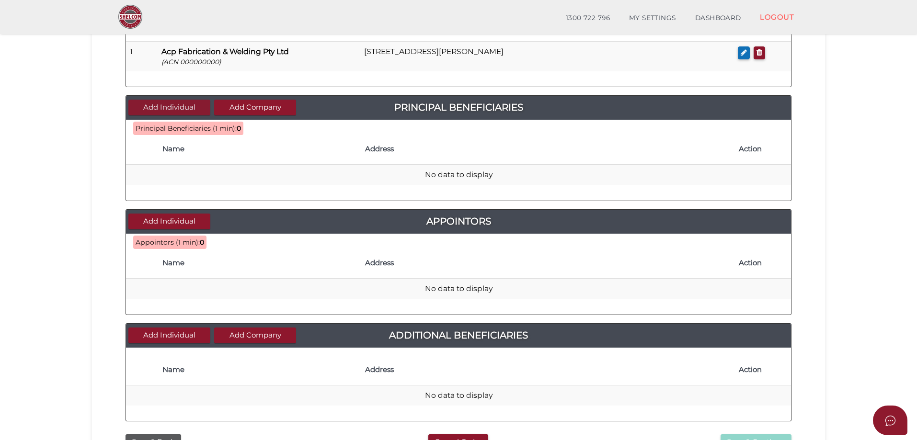
click at [179, 110] on button "Add Individual" at bounding box center [169, 108] width 82 height 16
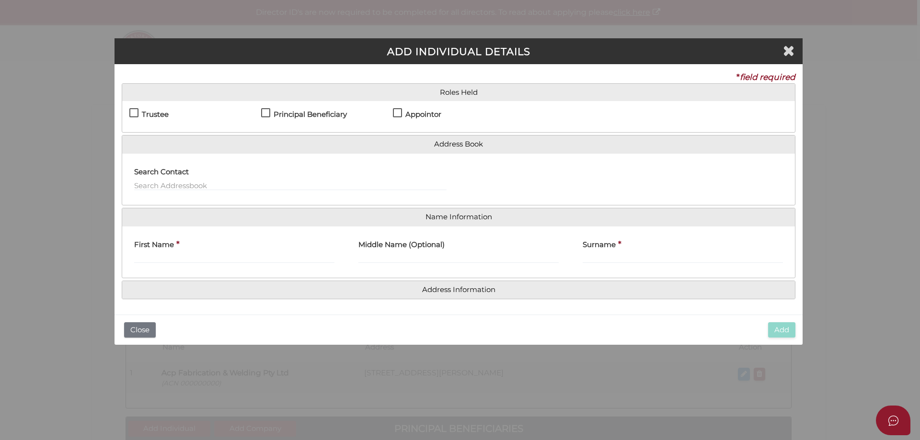
click at [268, 114] on label "Principal Beneficiary" at bounding box center [304, 117] width 86 height 12
checkbox input "true"
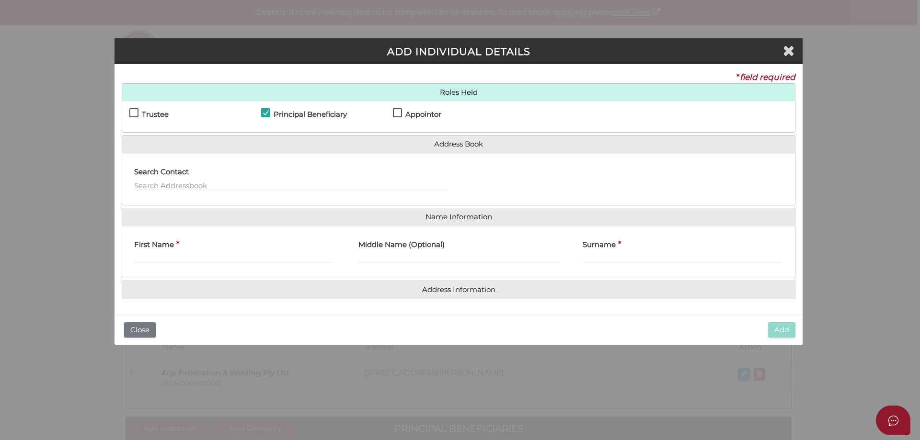
click at [400, 114] on label "Appointor" at bounding box center [417, 117] width 48 height 12
checkbox input "true"
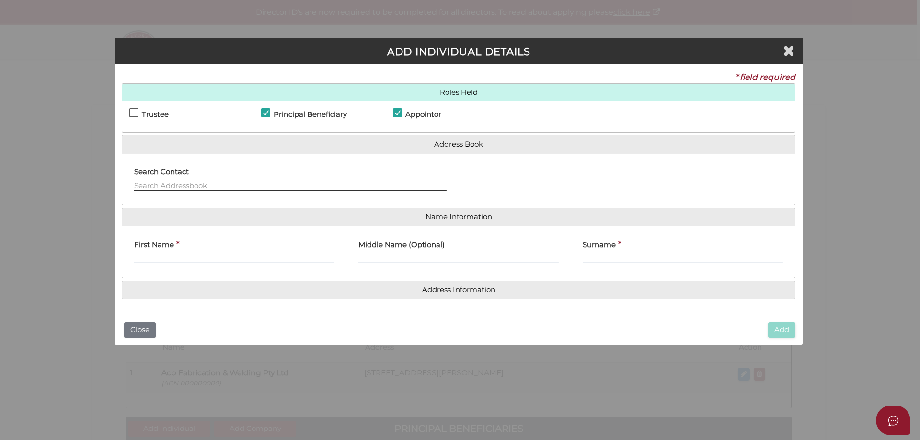
click at [232, 187] on input "text" at bounding box center [290, 185] width 312 height 11
type input "a"
click at [208, 252] on div "First Name *" at bounding box center [234, 249] width 200 height 30
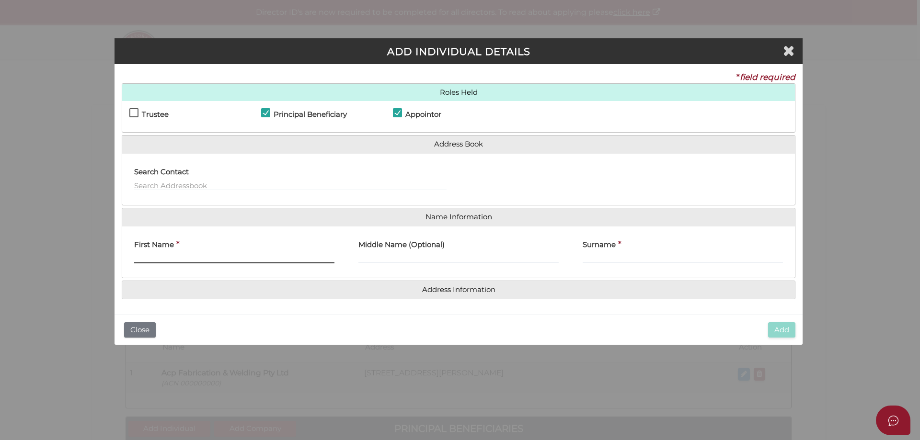
click at [207, 257] on input "First Name" at bounding box center [234, 258] width 200 height 11
type input "Amitesh"
type input "Chandra"
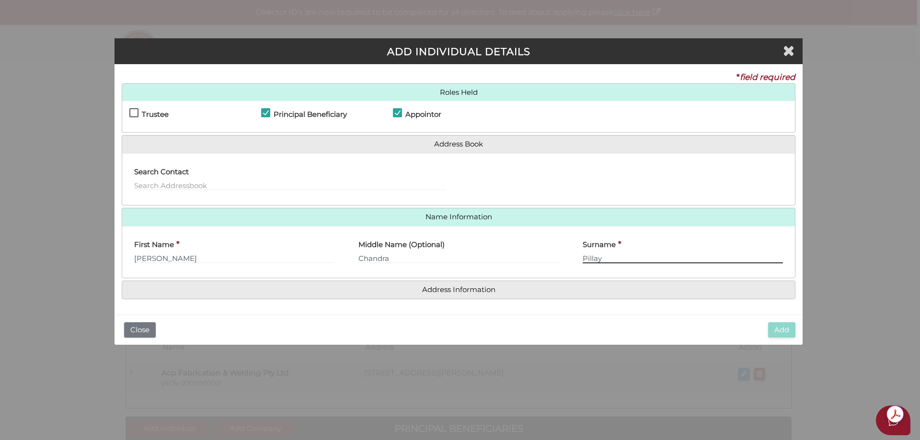
type input "Pillay"
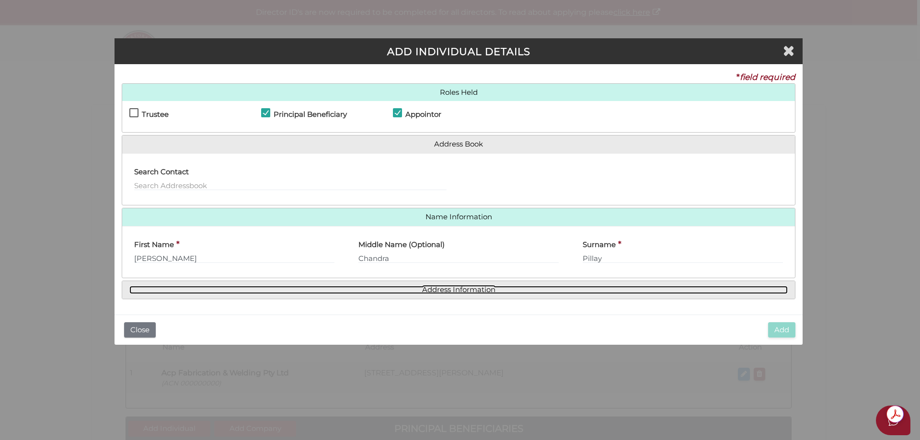
click at [277, 293] on link "Address Information" at bounding box center [458, 290] width 658 height 8
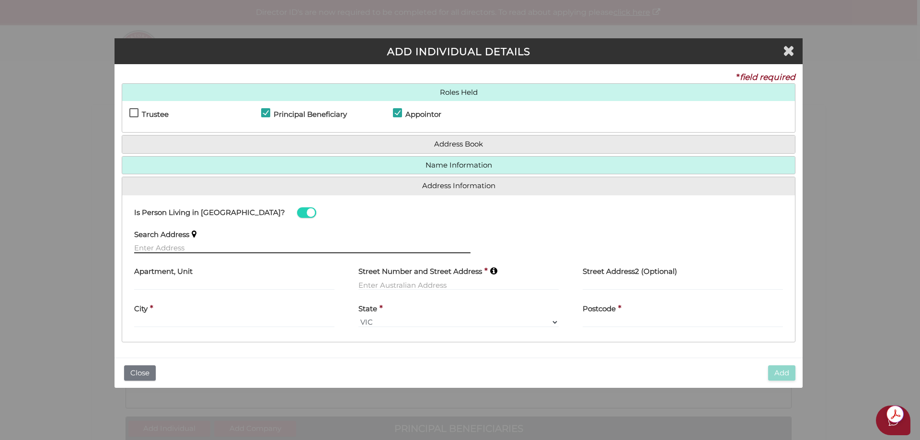
click at [185, 247] on input "text" at bounding box center [302, 248] width 336 height 11
paste input "[PERSON_NAME] [STREET_ADDRESS][PERSON_NAME]"
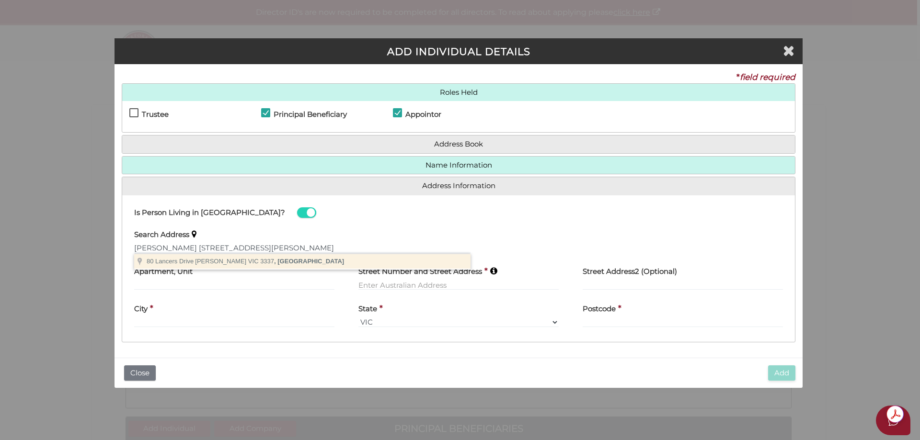
type input "[STREET_ADDRESS][PERSON_NAME]"
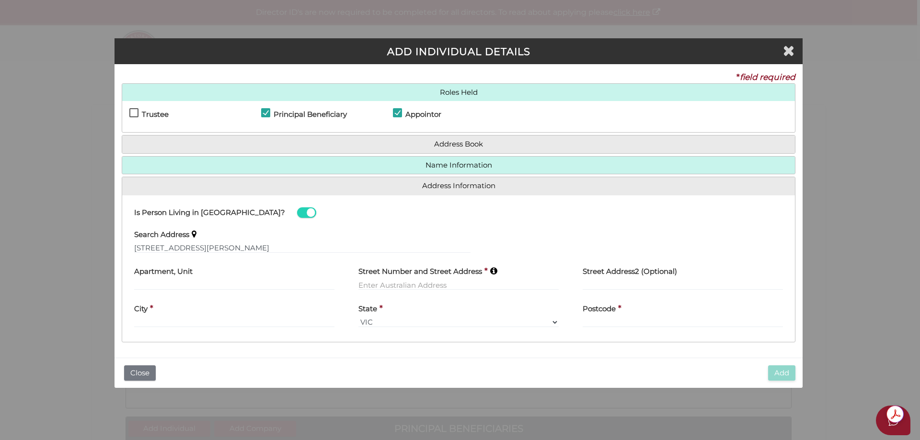
type input "[STREET_ADDRESS]"
type input "[PERSON_NAME]"
select select "VIC"
type input "3337"
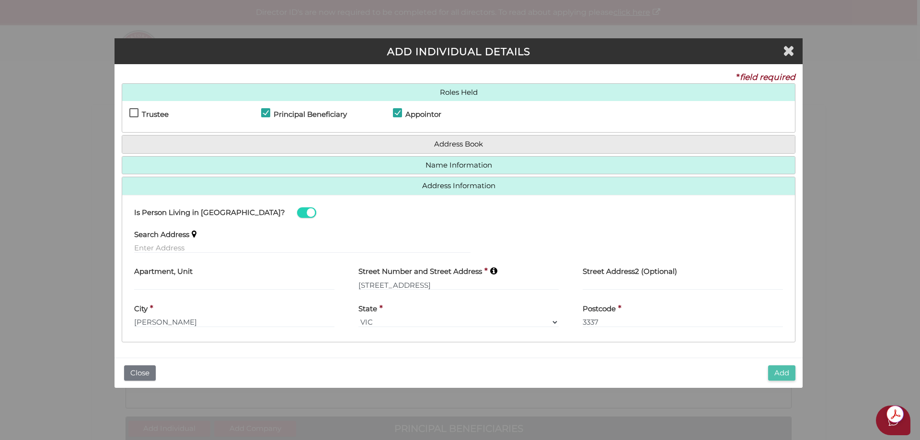
click at [789, 373] on button "Add" at bounding box center [781, 373] width 27 height 16
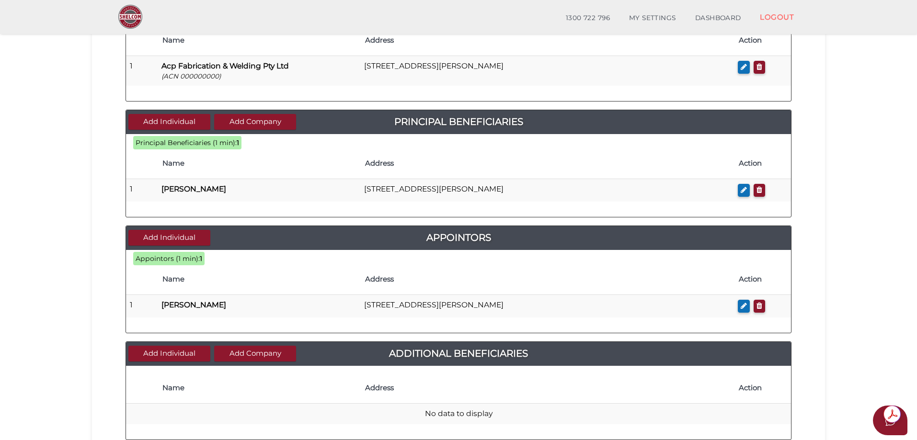
scroll to position [287, 0]
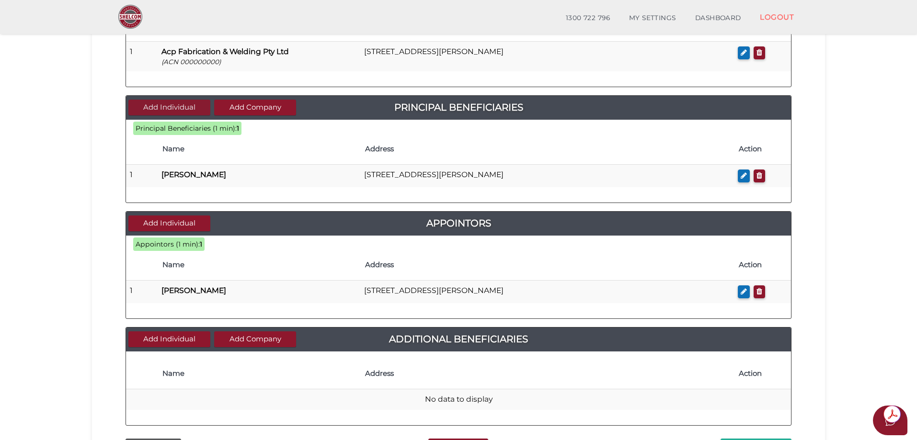
click at [171, 105] on button "Add Individual" at bounding box center [169, 108] width 82 height 16
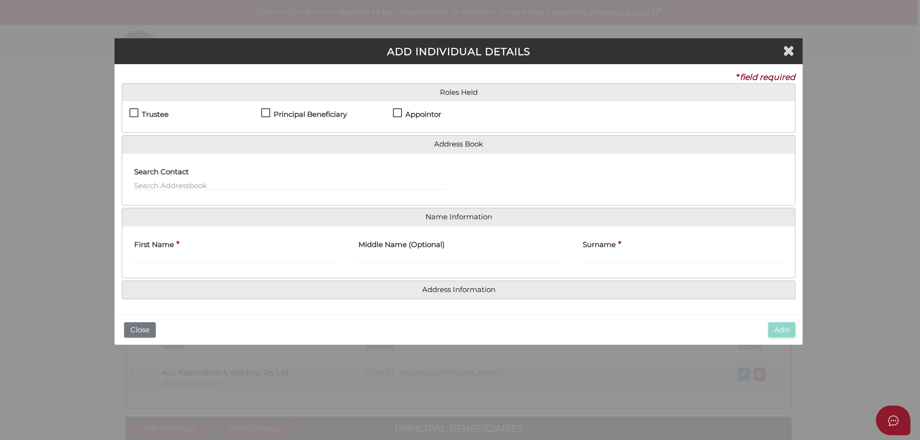
click at [268, 112] on label "Principal Beneficiary" at bounding box center [304, 117] width 86 height 12
checkbox input "true"
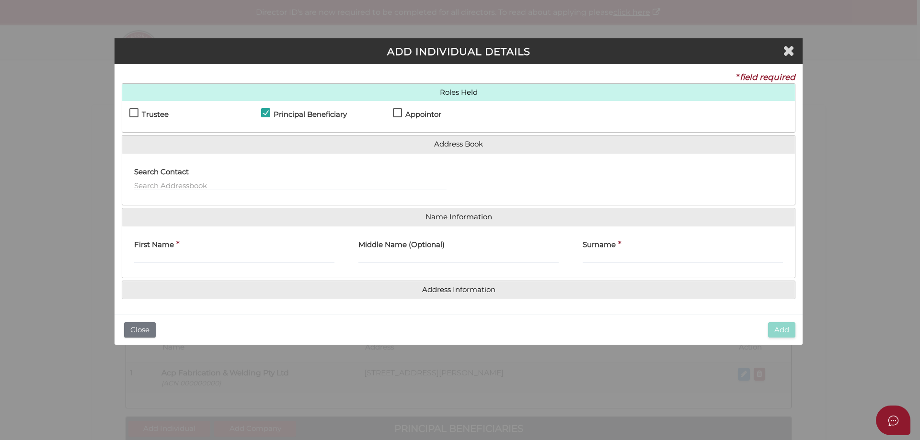
click at [164, 253] on label "First Name" at bounding box center [154, 244] width 40 height 20
click at [164, 253] on input "First Name" at bounding box center [234, 258] width 200 height 11
type input "[PERSON_NAME]"
click at [605, 262] on input "Surname" at bounding box center [682, 258] width 200 height 11
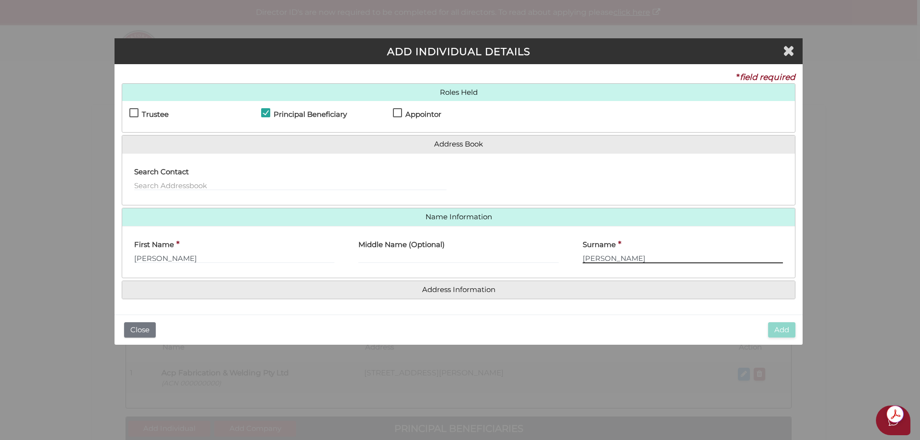
type input "[PERSON_NAME]"
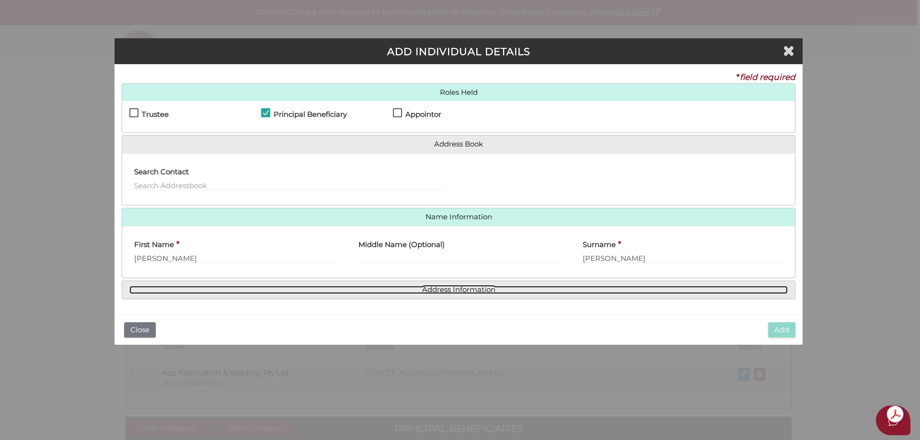
click at [473, 286] on link "Address Information" at bounding box center [458, 290] width 658 height 8
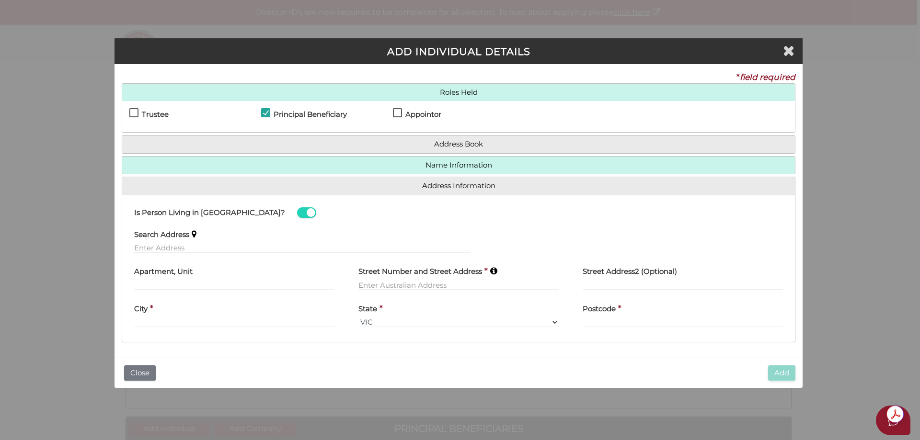
click at [179, 277] on label "Apartment, Unit" at bounding box center [163, 271] width 58 height 20
click at [179, 280] on label "Apartment, Unit" at bounding box center [163, 271] width 58 height 20
click at [210, 246] on input "text" at bounding box center [302, 248] width 336 height 11
paste input "Mr Amitesh Chandra Pillay 80 Lancers Drive Harkness VIC 3337"
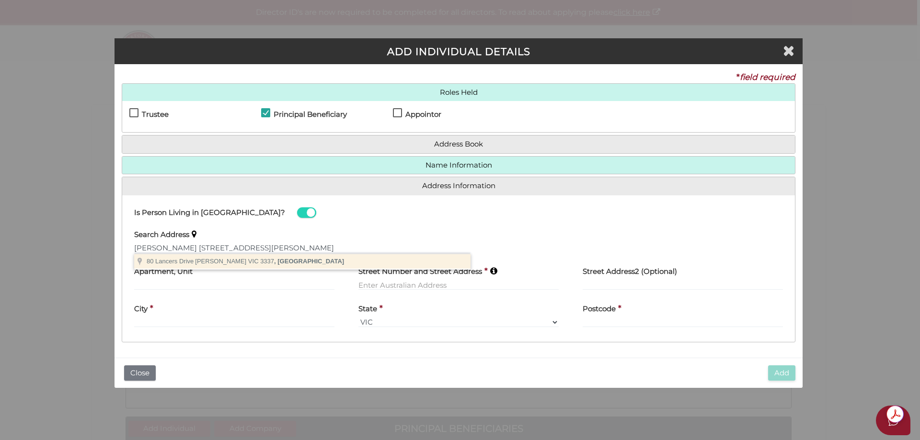
type input "80 Lancers Drive, Harkness VIC 3337, Australia"
type input "[STREET_ADDRESS]"
type input "[PERSON_NAME]"
select select "VIC"
type input "3337"
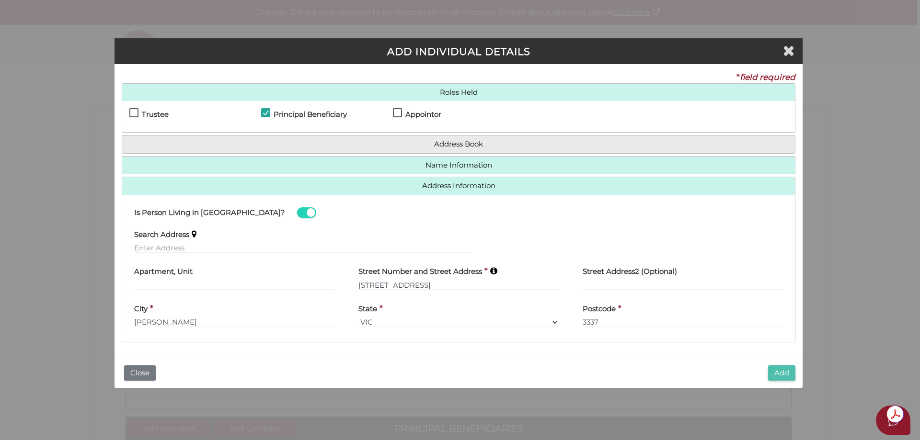
click at [784, 373] on button "Add" at bounding box center [781, 373] width 27 height 16
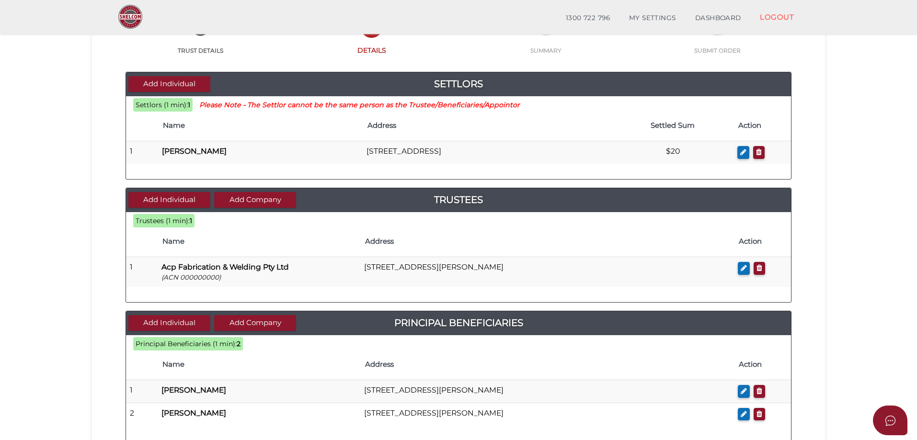
scroll to position [96, 0]
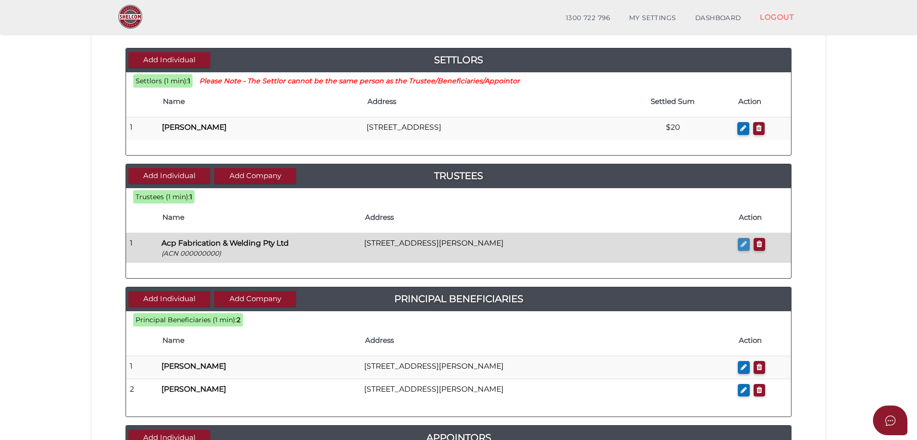
click at [742, 244] on icon "button" at bounding box center [743, 243] width 6 height 7
checkbox input "true"
type input "000000000"
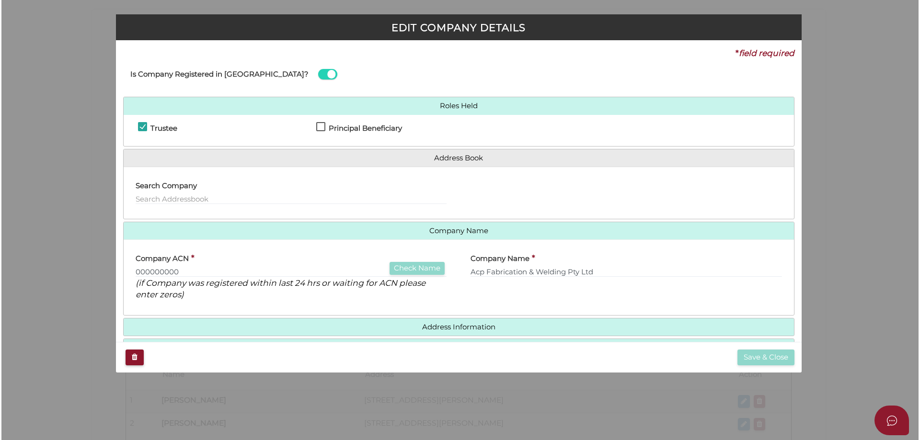
scroll to position [0, 0]
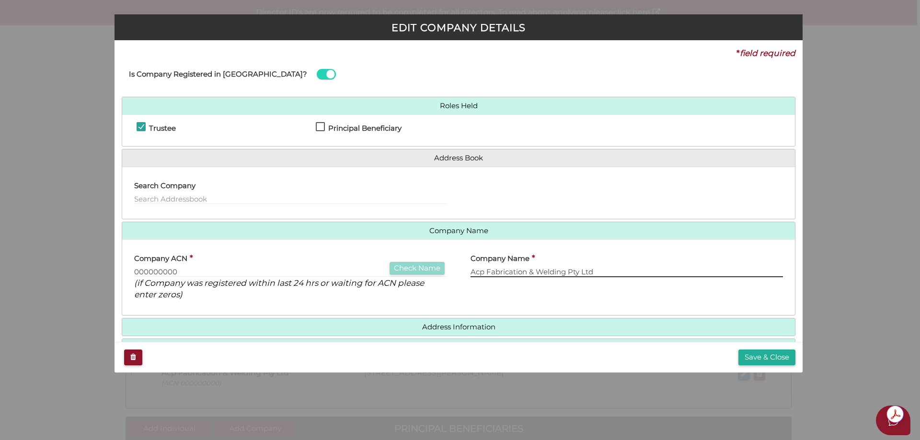
click at [484, 273] on input "Acp Fabrication & Welding Pty Ltd" at bounding box center [626, 272] width 312 height 11
drag, startPoint x: 597, startPoint y: 271, endPoint x: 456, endPoint y: 266, distance: 141.4
click at [456, 266] on div "Company ACN * 000000000 Check Name (if Company was registered within last 24 hr…" at bounding box center [458, 277] width 672 height 61
click at [606, 269] on input "ACP FABRICATION & WELDING" at bounding box center [626, 272] width 312 height 11
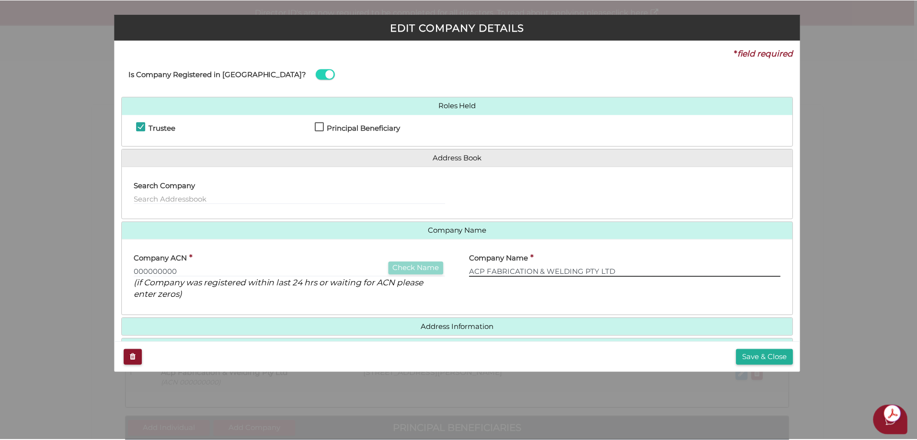
scroll to position [31, 0]
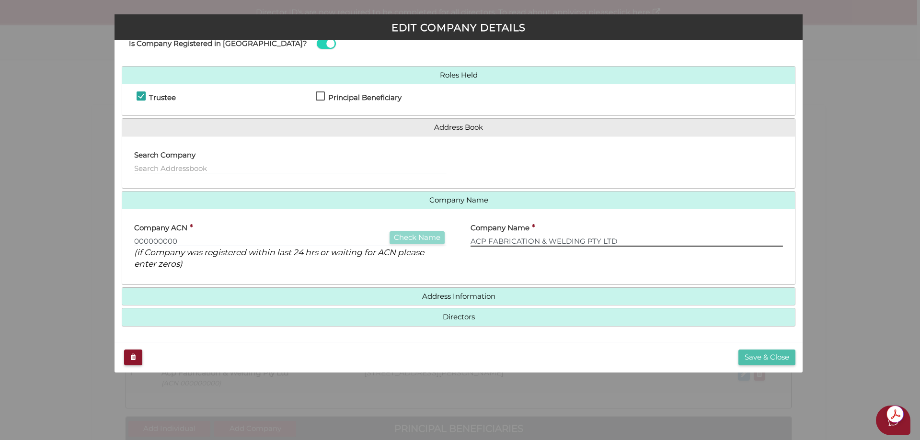
type input "ACP FABRICATION & WELDING PTY LTD"
click at [755, 359] on button "Save & Close" at bounding box center [766, 358] width 57 height 16
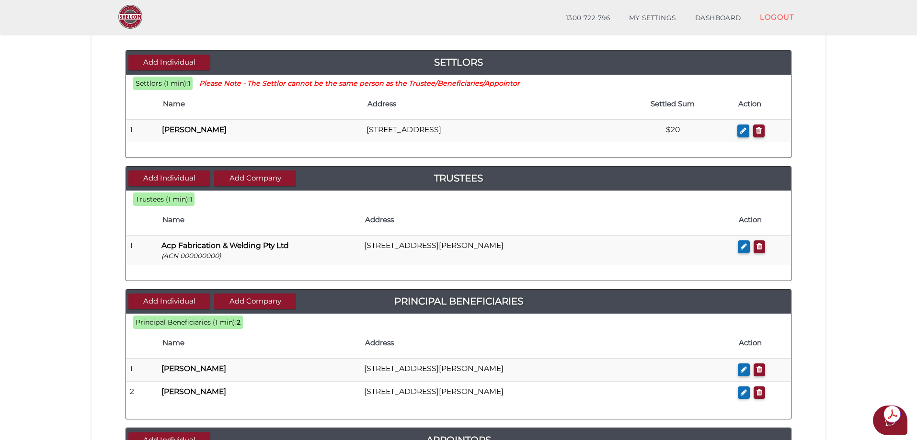
scroll to position [96, 0]
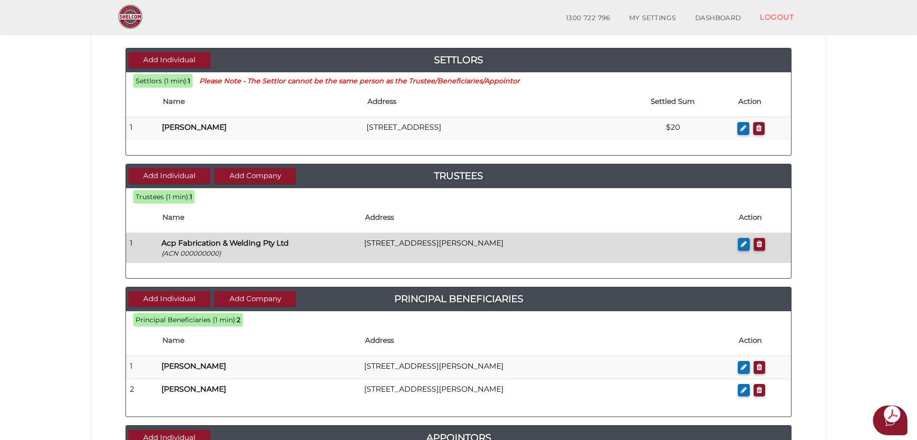
click at [736, 240] on td at bounding box center [762, 248] width 57 height 30
click at [740, 242] on icon "button" at bounding box center [743, 243] width 6 height 7
checkbox input "true"
type input "000000000"
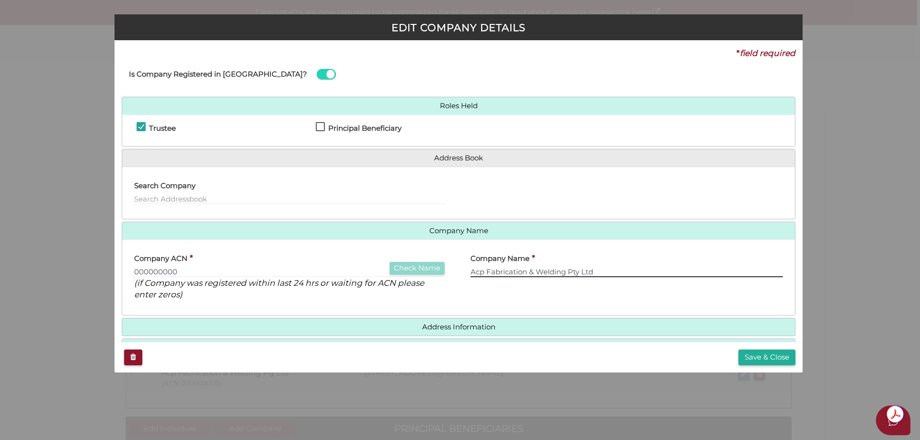
click at [484, 271] on input "Acp Fabrication & Welding Pty Ltd" at bounding box center [626, 272] width 312 height 11
type input "ACP Fabrication & Welding Pty Ltd"
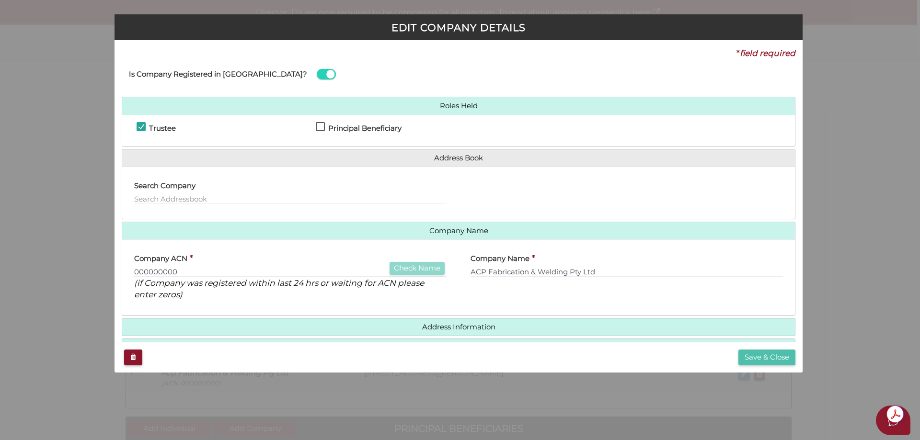
click at [758, 357] on button "Save & Close" at bounding box center [766, 358] width 57 height 16
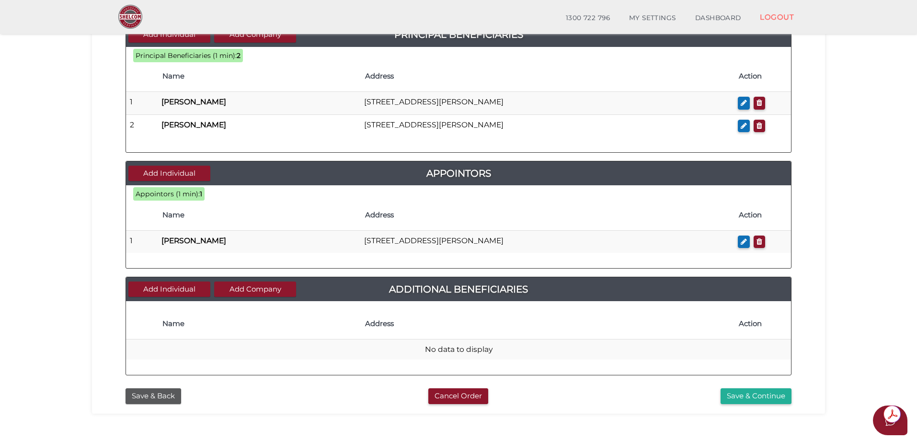
scroll to position [362, 0]
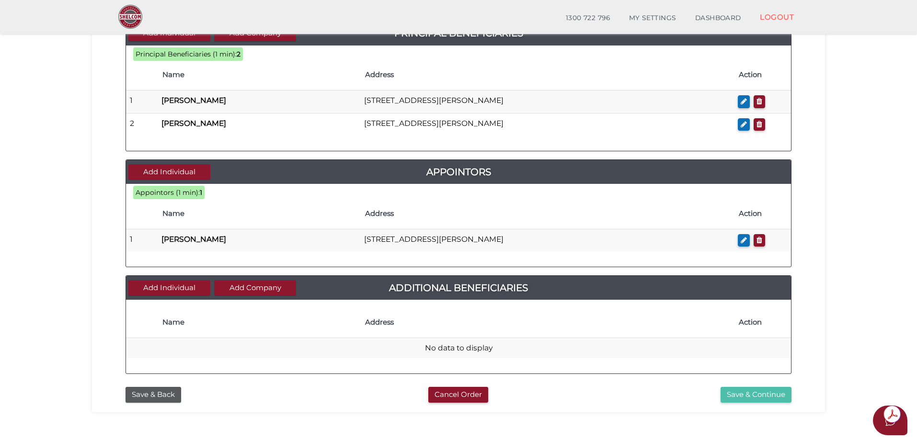
click at [730, 393] on button "Save & Continue" at bounding box center [755, 395] width 71 height 16
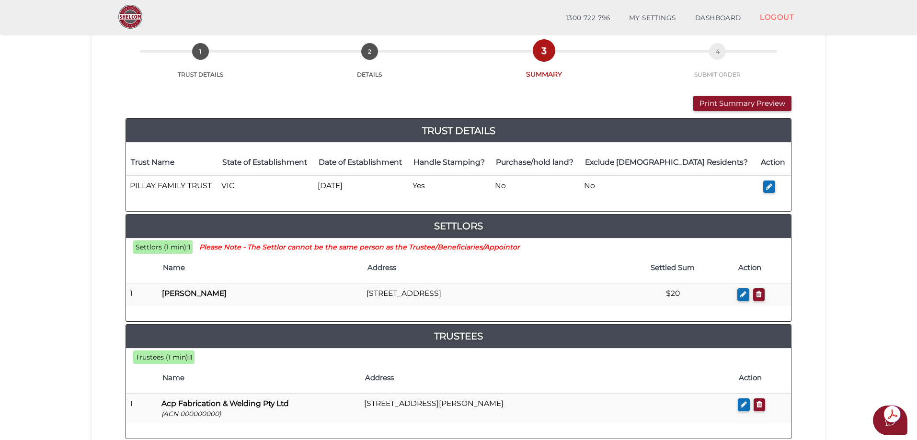
scroll to position [96, 0]
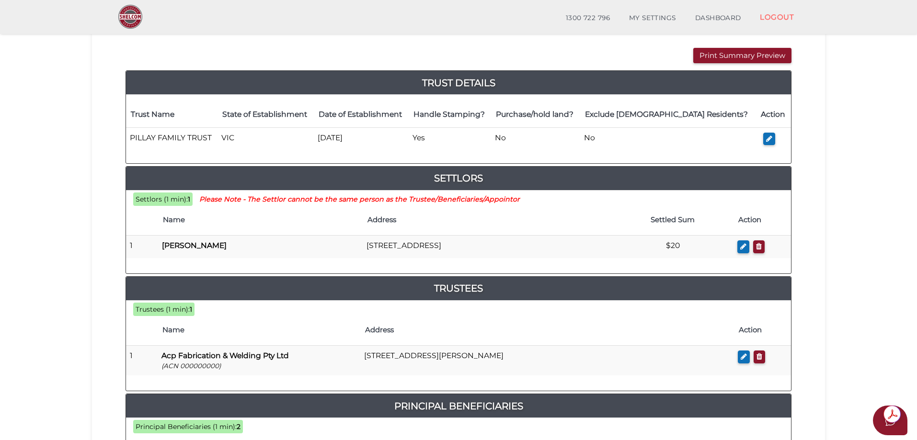
drag, startPoint x: 769, startPoint y: 139, endPoint x: 825, endPoint y: 185, distance: 72.5
click at [825, 185] on section "Discretionary Trust eff91047001dbddc2f5bc7bf2da6c503 1 TRUST DETAILS 2 DETAILS …" at bounding box center [458, 371] width 917 height 883
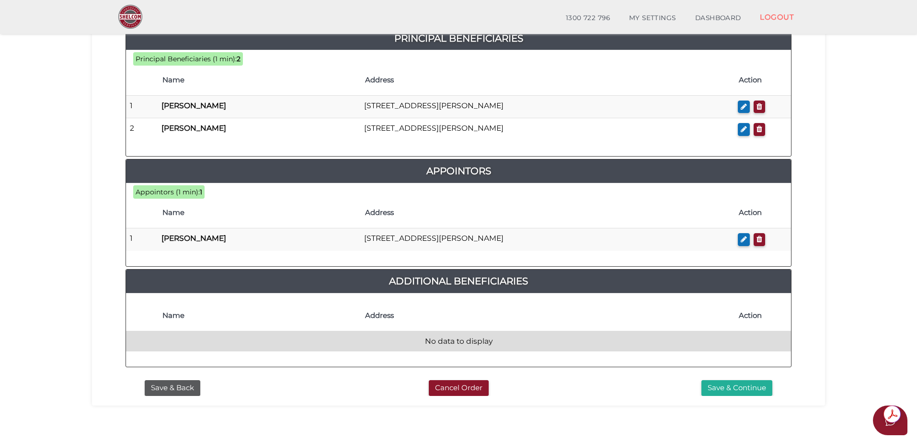
scroll to position [505, 0]
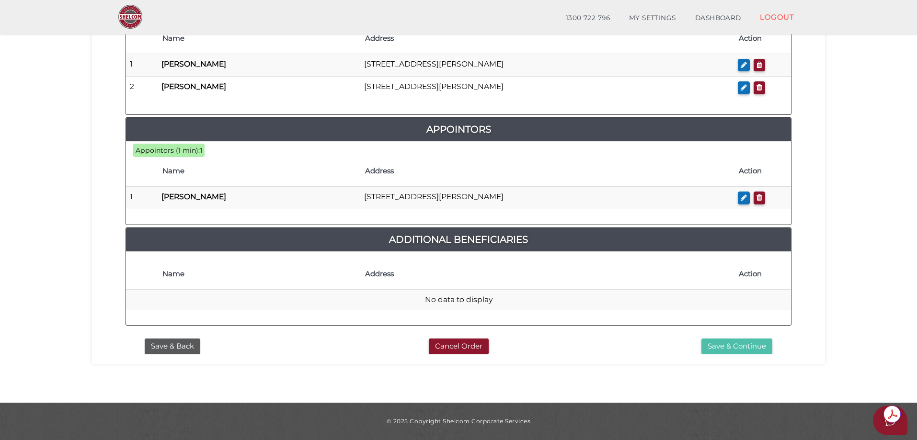
click at [741, 346] on button "Save & Continue" at bounding box center [736, 347] width 71 height 16
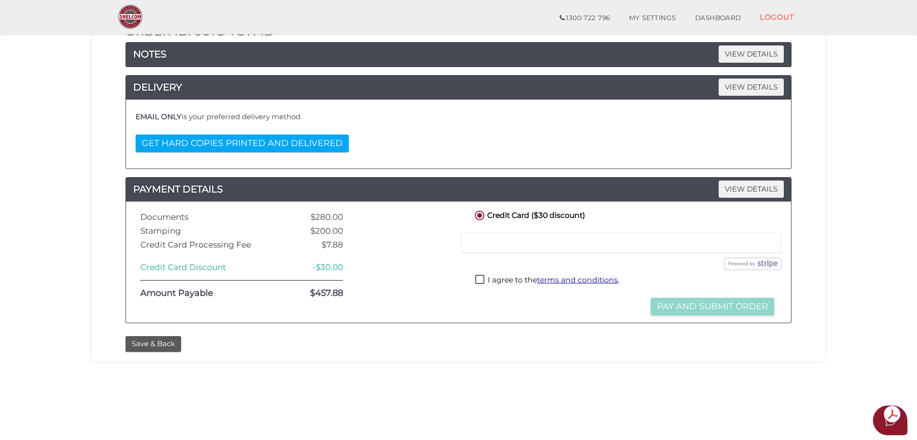
scroll to position [144, 0]
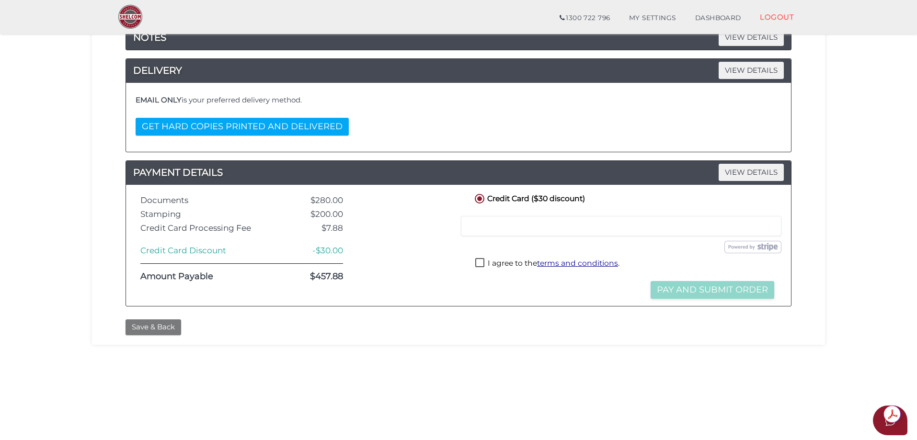
click at [160, 326] on button "Save & Back" at bounding box center [153, 327] width 56 height 16
